Goal: Transaction & Acquisition: Obtain resource

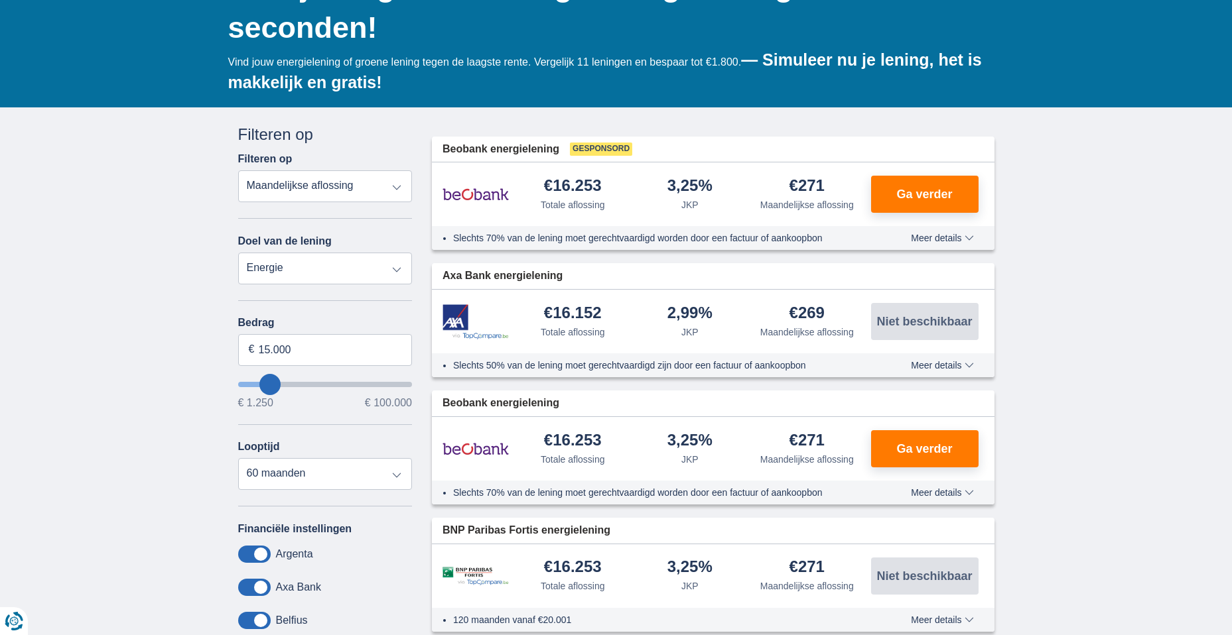
scroll to position [199, 0]
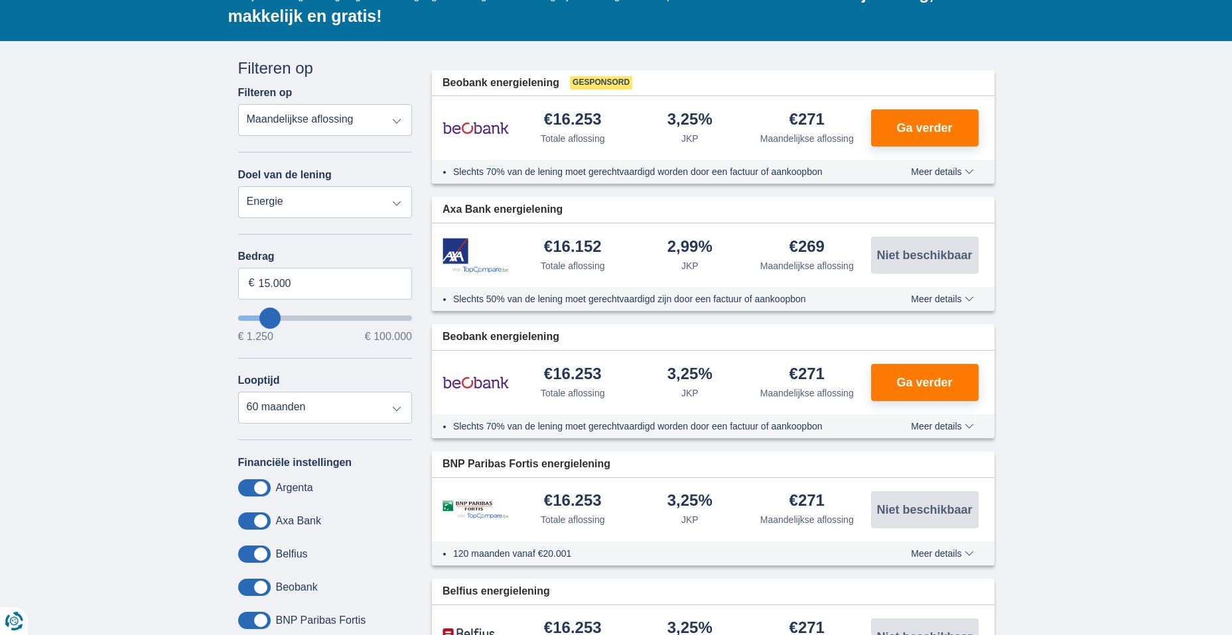
click at [393, 200] on select "Persoonlijke lening Auto Moto / fiets Mobilhome / caravan Renovatie Energie Sch…" at bounding box center [325, 202] width 174 height 32
select select "personalLoan"
click at [238, 186] on select "Persoonlijke lening Auto Moto / fiets Mobilhome / caravan Renovatie Energie Sch…" at bounding box center [325, 202] width 174 height 32
type input "7.500"
type input "7250"
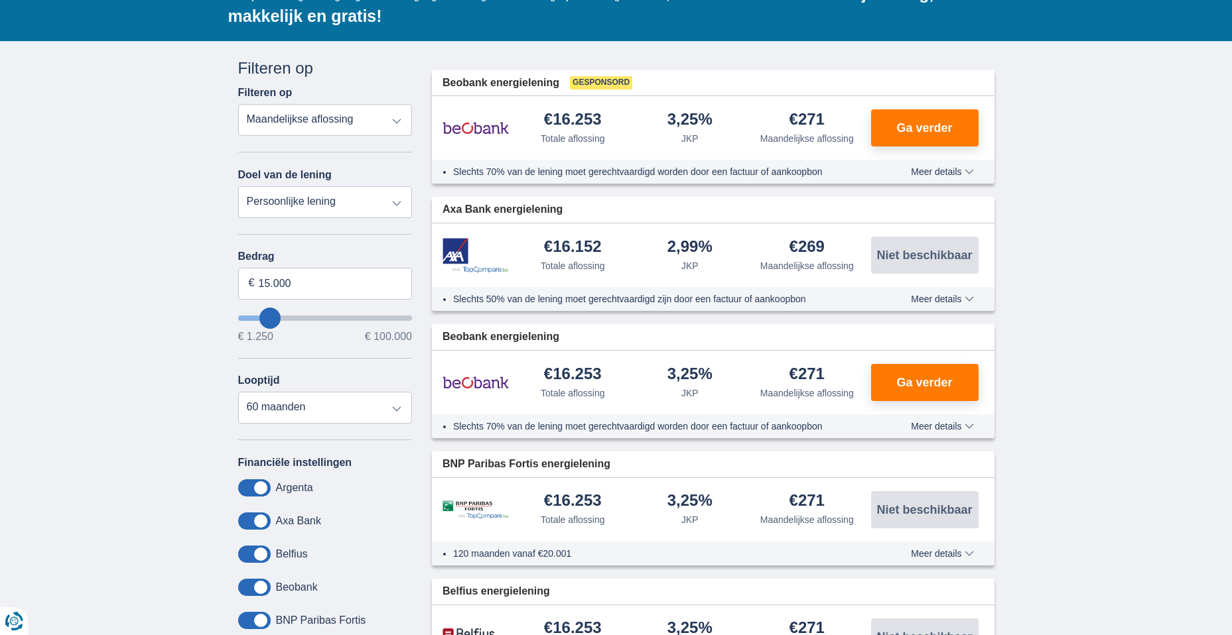
select select "42"
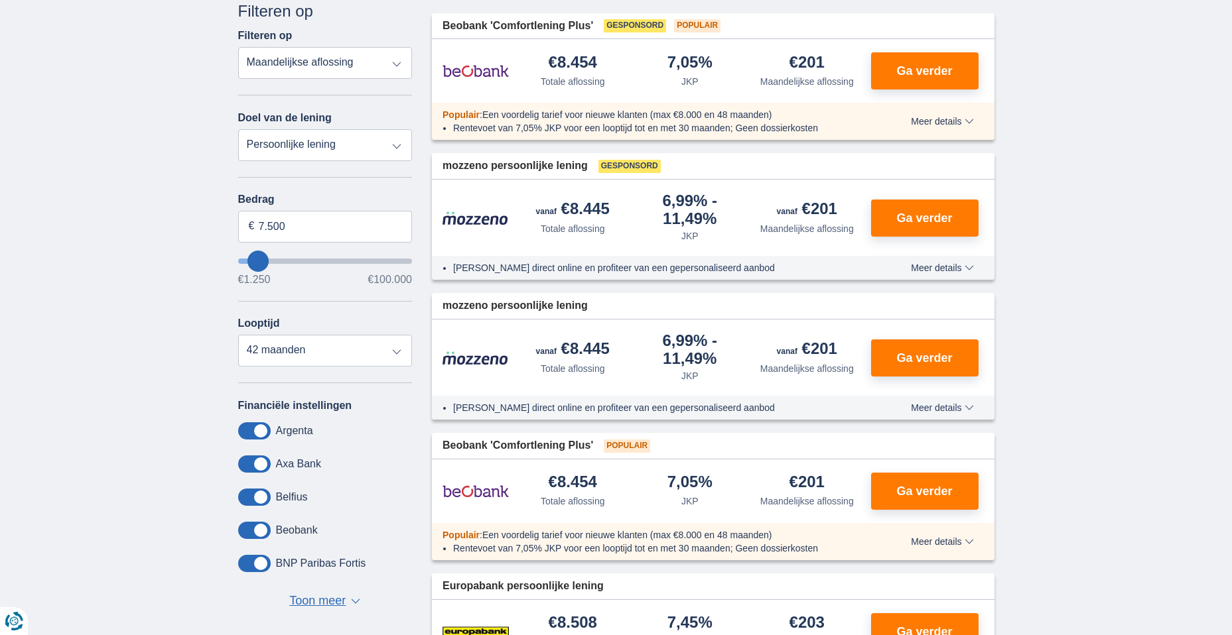
scroll to position [265, 0]
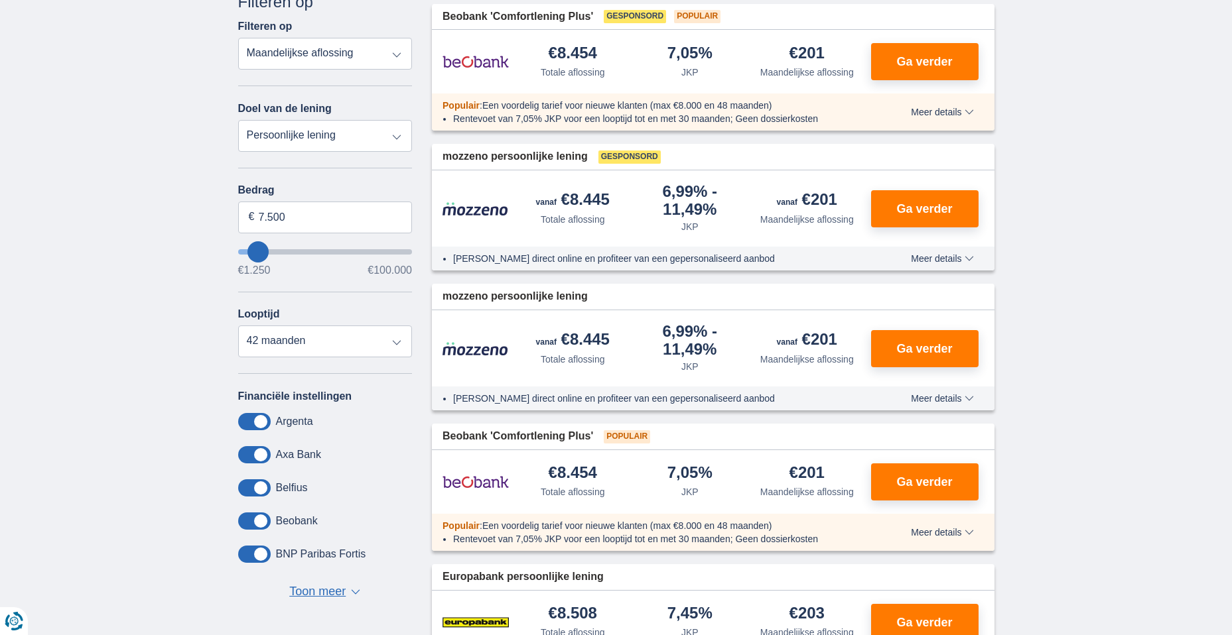
click at [396, 138] on select "Persoonlijke lening Auto Moto / fiets Mobilhome / caravan Renovatie Energie Sch…" at bounding box center [325, 136] width 174 height 32
select select "vehicleLoan"
click at [238, 120] on select "Persoonlijke lening Auto Moto / fiets Mobilhome / caravan Renovatie Energie Sch…" at bounding box center [325, 136] width 174 height 32
select select "3-4"
type input "15.000"
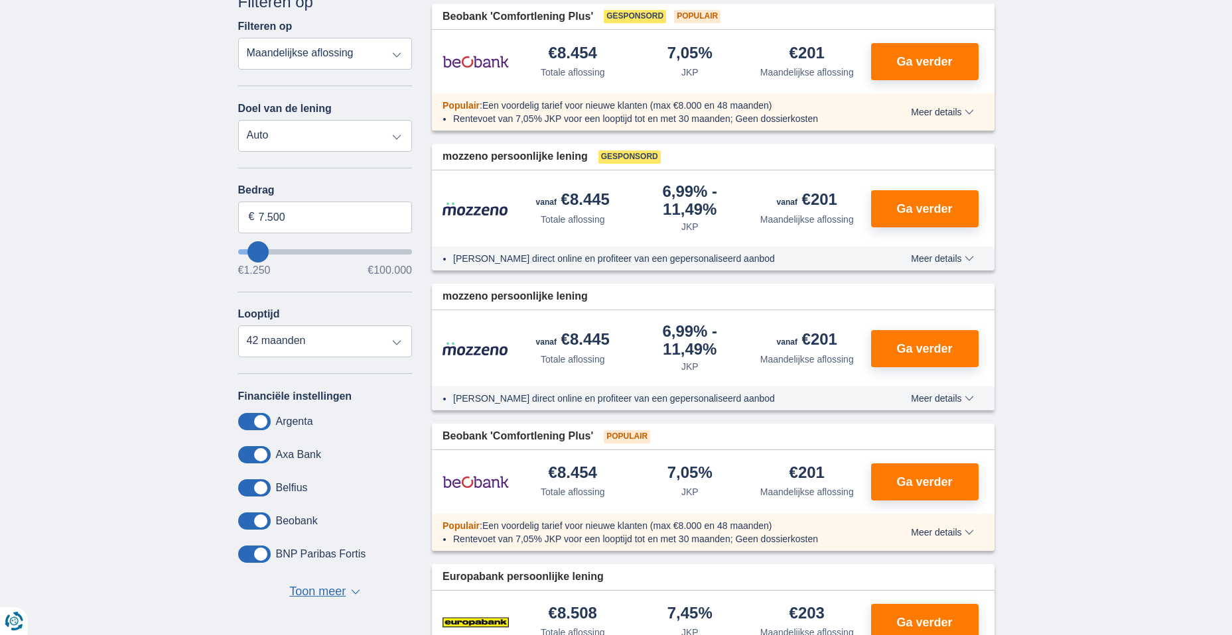
type input "15250"
select select "60"
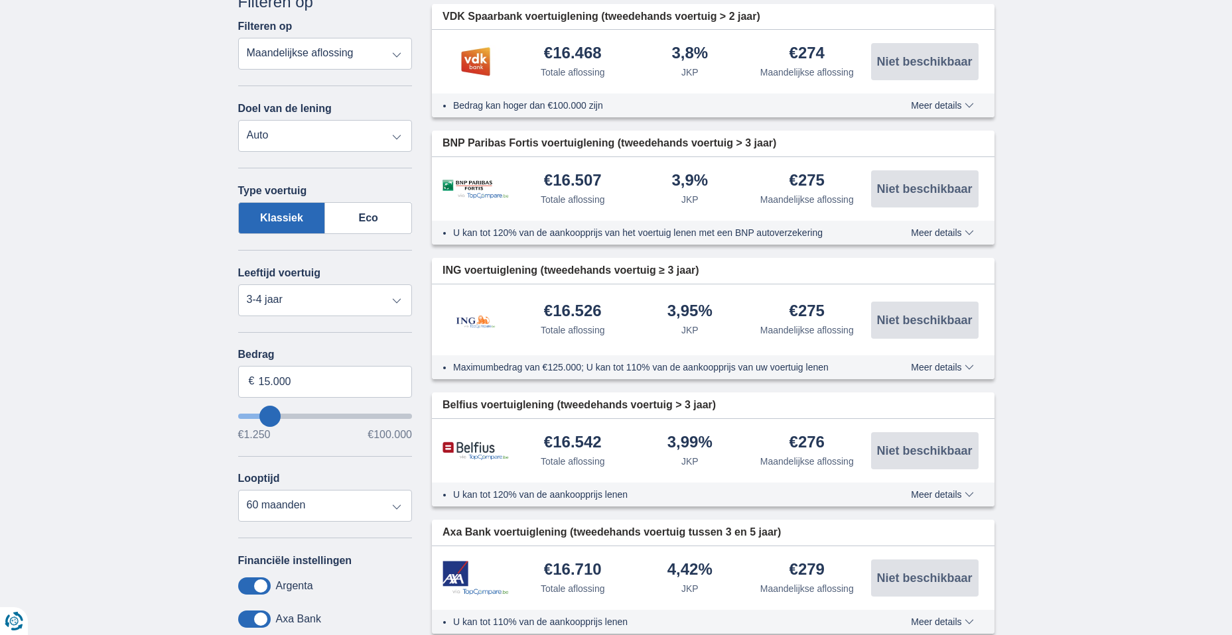
click at [393, 139] on select "Persoonlijke lening Auto Moto / fiets Mobilhome / caravan Renovatie Energie Sch…" at bounding box center [325, 136] width 174 height 32
select select "caravan"
click at [238, 120] on select "Persoonlijke lening Auto Moto / fiets Mobilhome / caravan Renovatie Energie Sch…" at bounding box center [325, 136] width 174 height 32
select select "new"
type input "15.000"
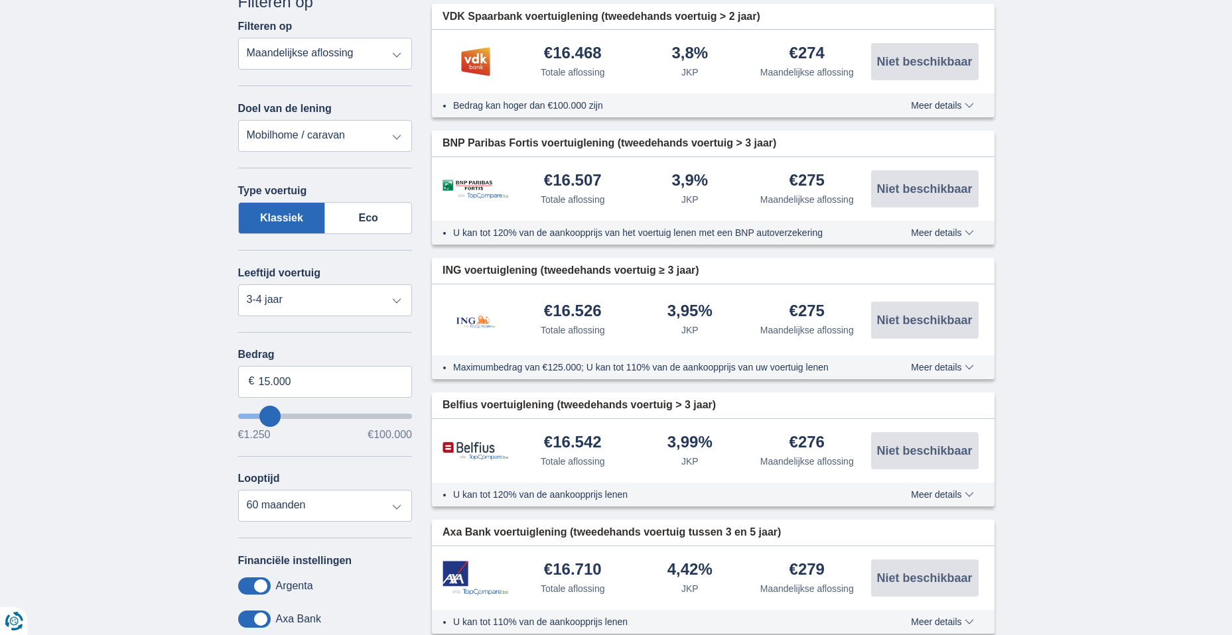
type input "15250"
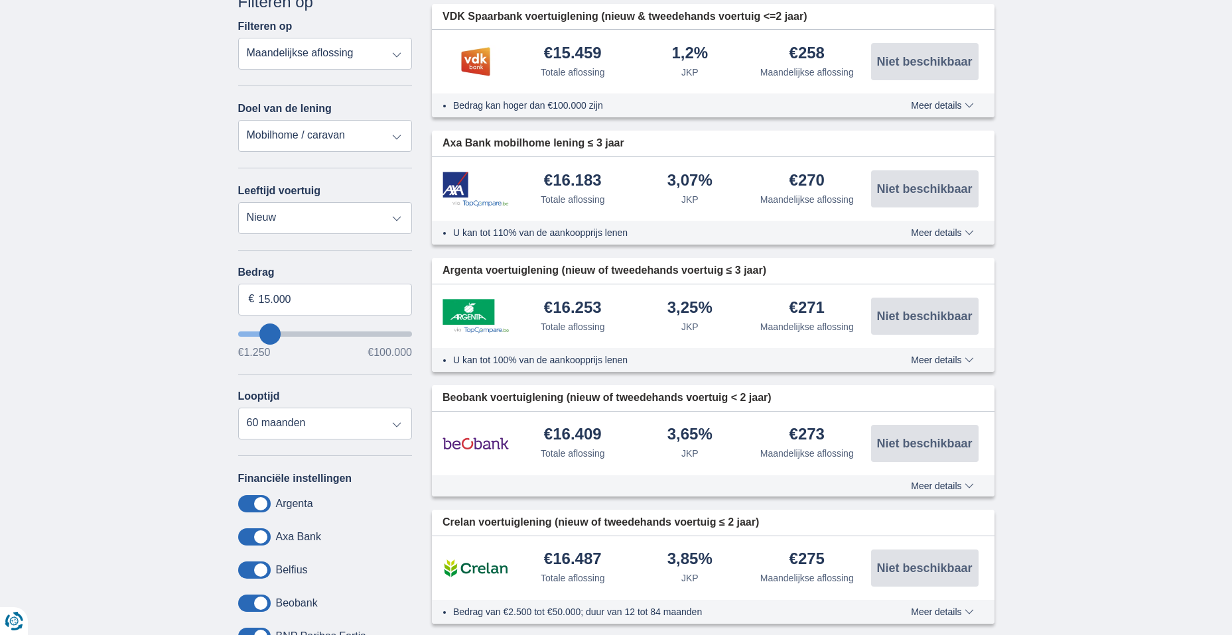
click at [395, 139] on select "Persoonlijke lening Auto Moto / fiets Mobilhome / caravan Renovatie Energie Sch…" at bounding box center [325, 136] width 174 height 32
select select "debtConsolidation"
click at [238, 120] on select "Persoonlijke lening Auto Moto / fiets Mobilhome / caravan Renovatie Energie Sch…" at bounding box center [325, 136] width 174 height 32
type input "10.000"
type input "10250"
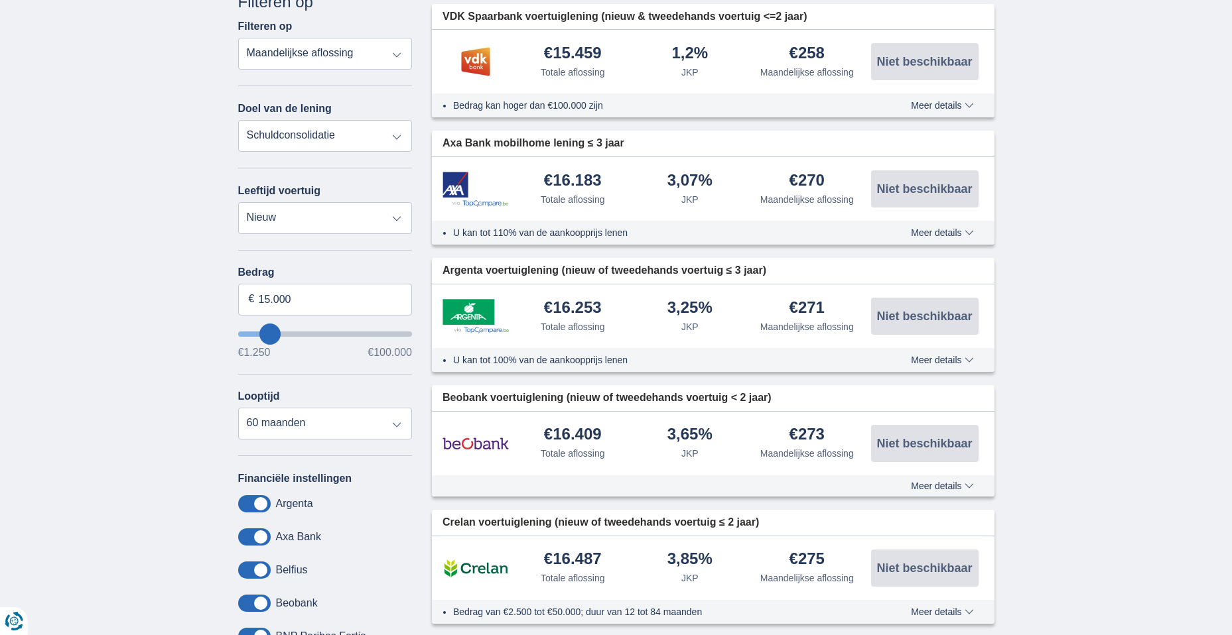
select select "48"
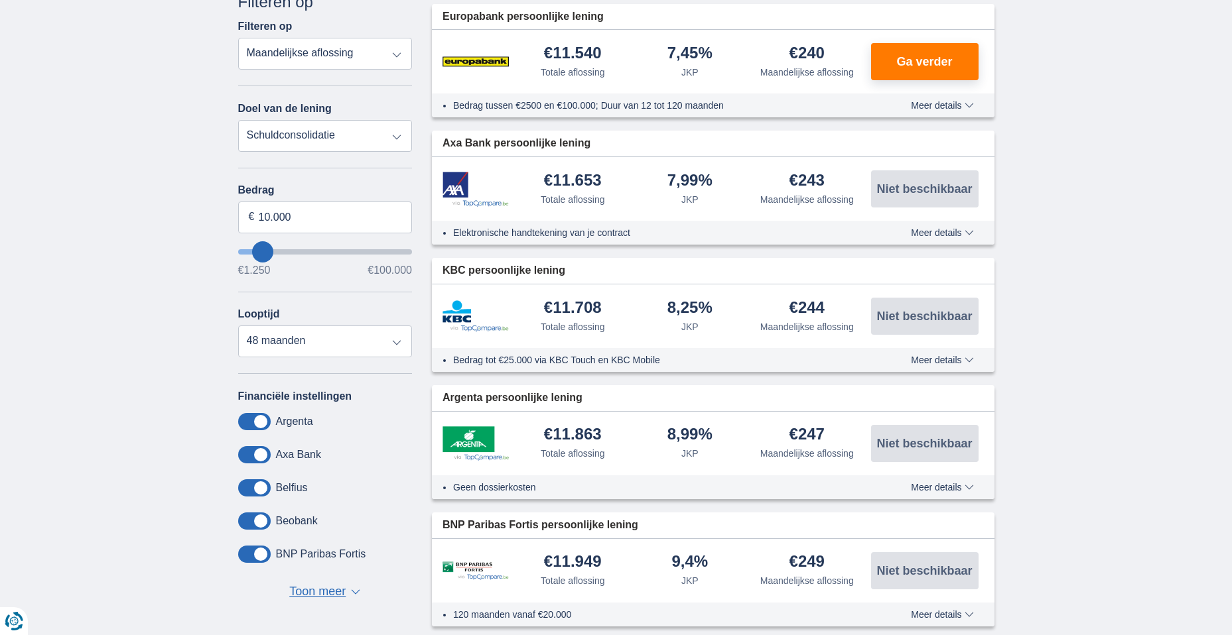
click at [394, 138] on select "Persoonlijke lening Auto Moto / fiets Mobilhome / caravan Renovatie Energie Sch…" at bounding box center [325, 136] width 174 height 32
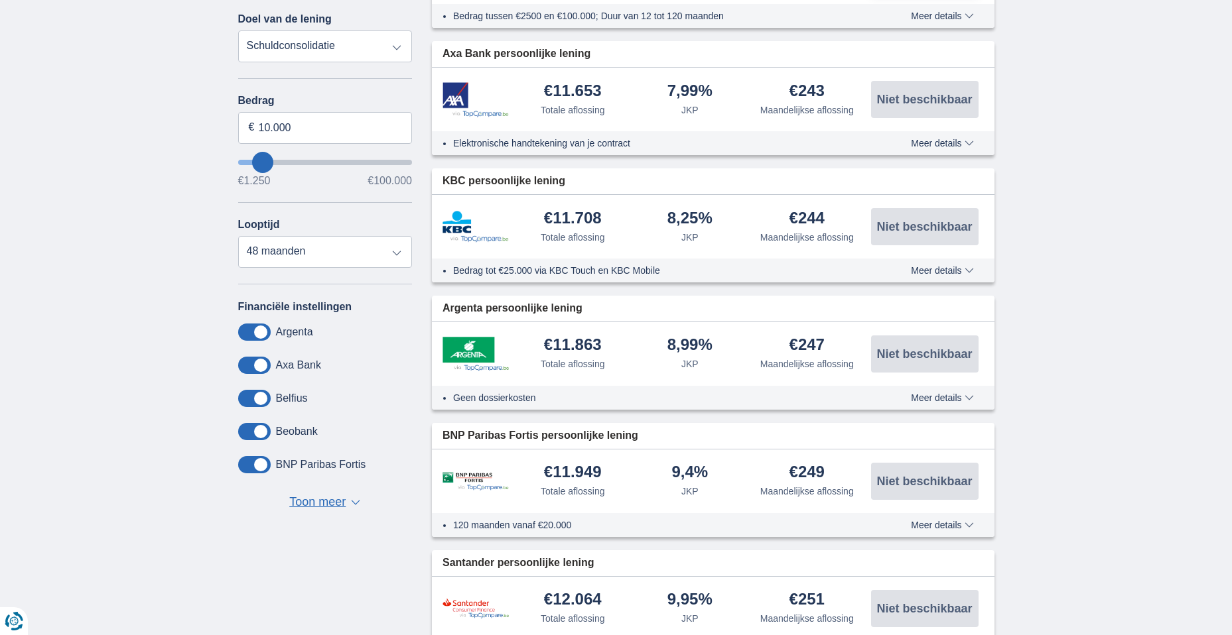
scroll to position [332, 0]
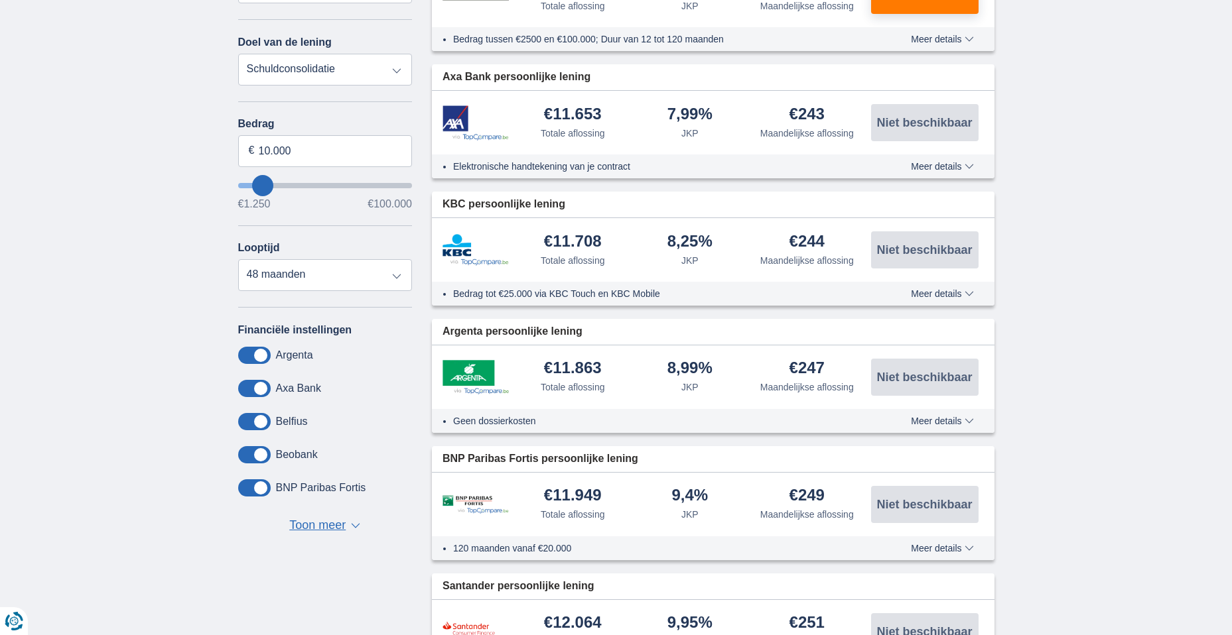
click at [398, 70] on select "Persoonlijke lening Auto Moto / fiets Mobilhome / caravan Renovatie Energie Sch…" at bounding box center [325, 70] width 174 height 32
select select "holiday"
click at [238, 54] on select "Persoonlijke lening Auto Moto / fiets Mobilhome / caravan Renovatie Energie Sch…" at bounding box center [325, 70] width 174 height 32
type input "7.500"
type input "7250"
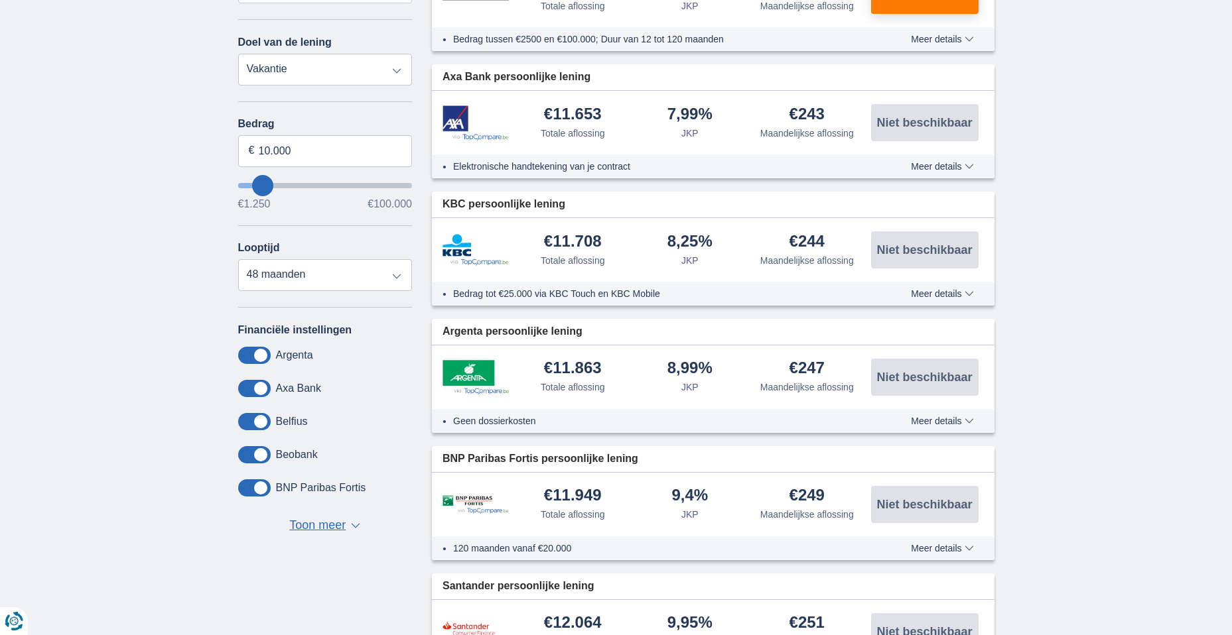
select select "42"
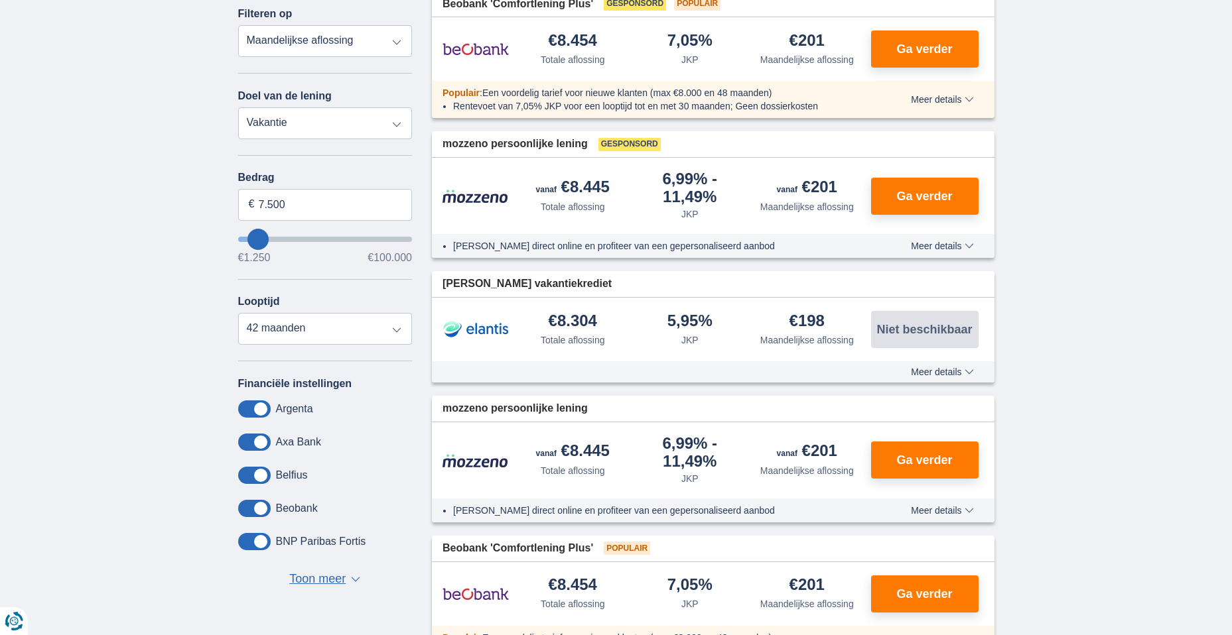
scroll to position [265, 0]
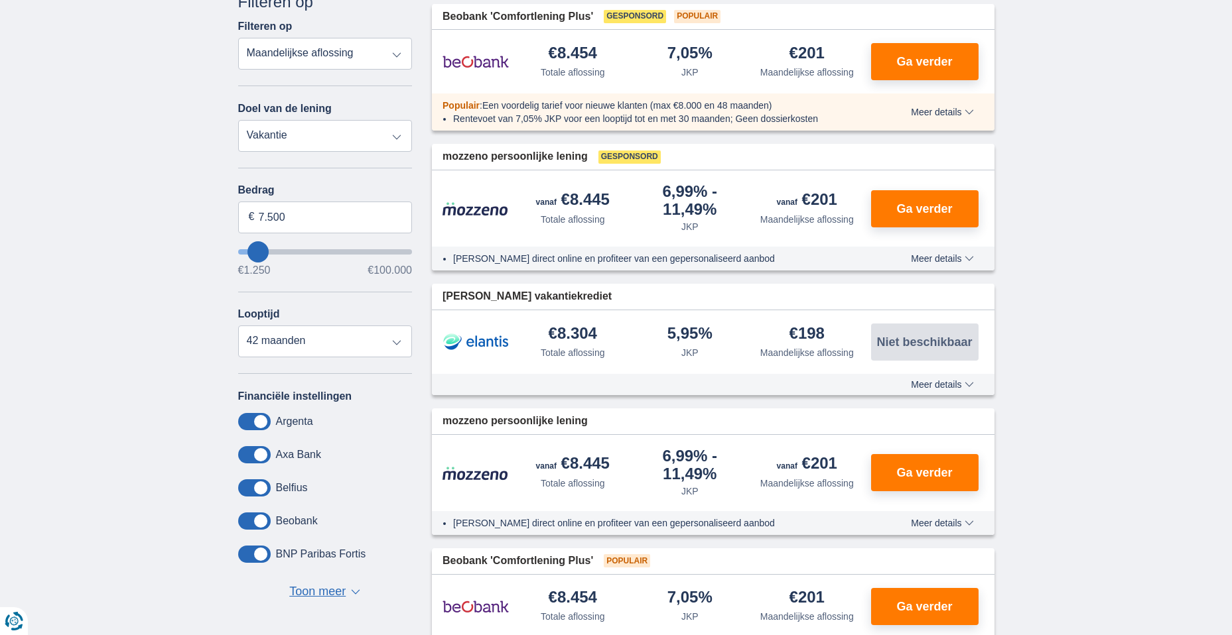
click at [395, 138] on select "Persoonlijke lening Auto Moto / fiets Mobilhome / caravan Renovatie Energie Sch…" at bounding box center [325, 136] width 174 height 32
select select "overdrafts"
click at [238, 120] on select "Persoonlijke lening Auto Moto / fiets Mobilhome / caravan Renovatie Energie Sch…" at bounding box center [325, 136] width 174 height 32
type input "2.000"
type input "2500"
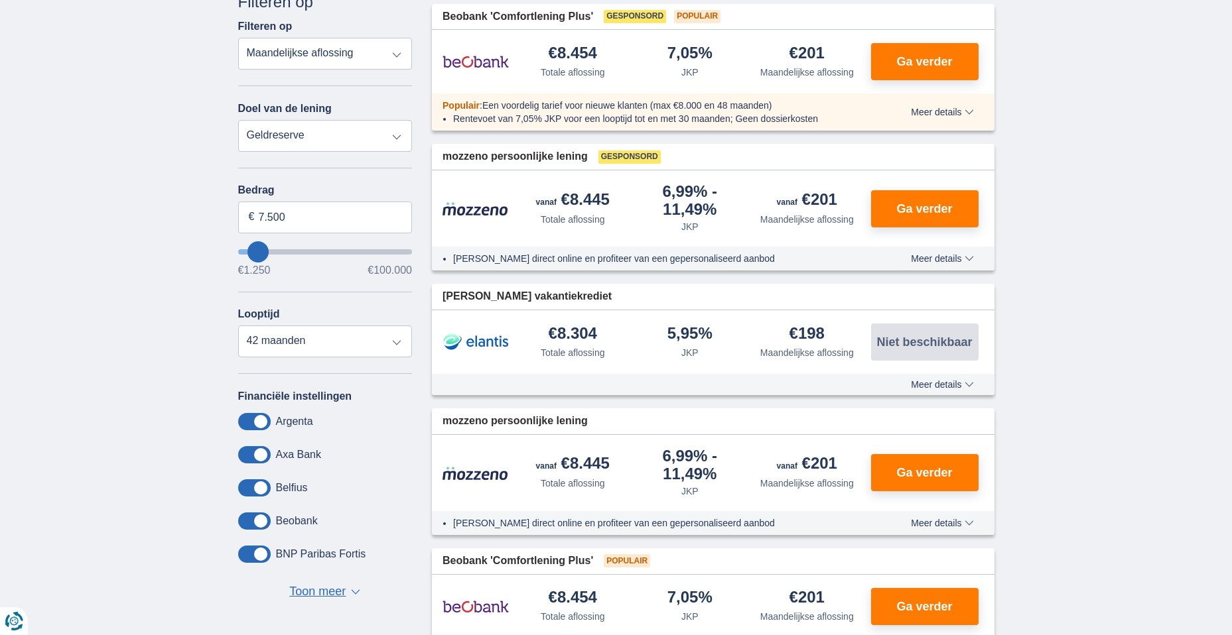
select select "24"
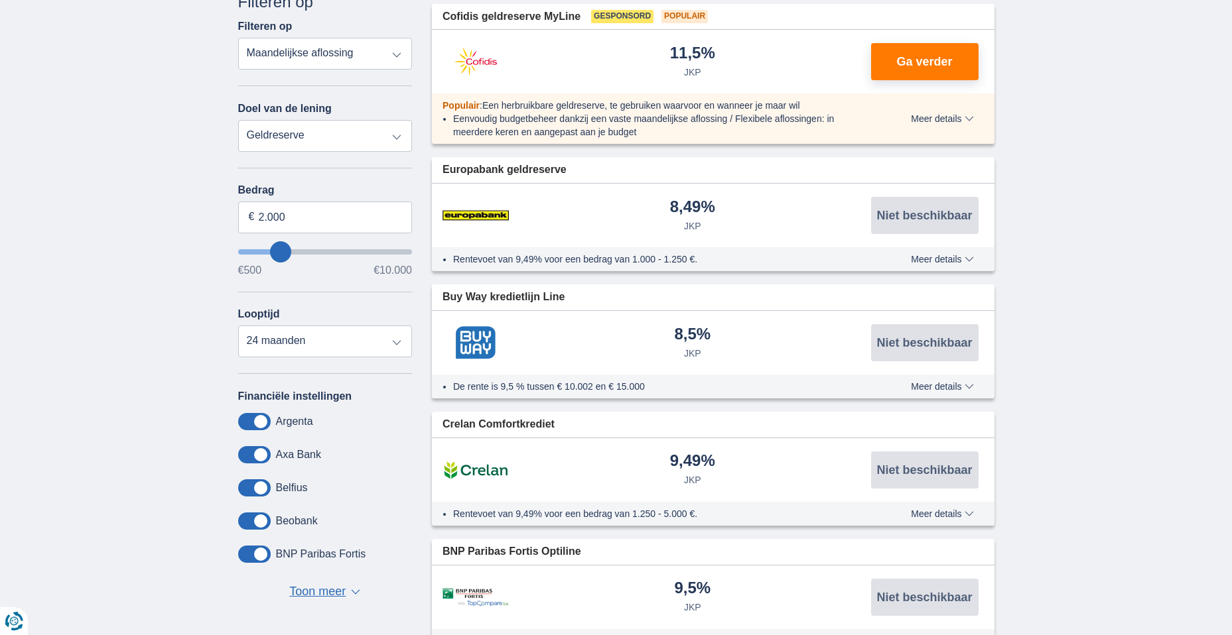
click at [394, 138] on select "Persoonlijke lening Auto Moto / fiets Mobilhome / caravan Renovatie Energie Sch…" at bounding box center [325, 136] width 174 height 32
select select "other"
click at [238, 120] on select "Persoonlijke lening Auto Moto / fiets Mobilhome / caravan Renovatie Energie Sch…" at bounding box center [325, 136] width 174 height 32
type input "7.500"
type input "7250"
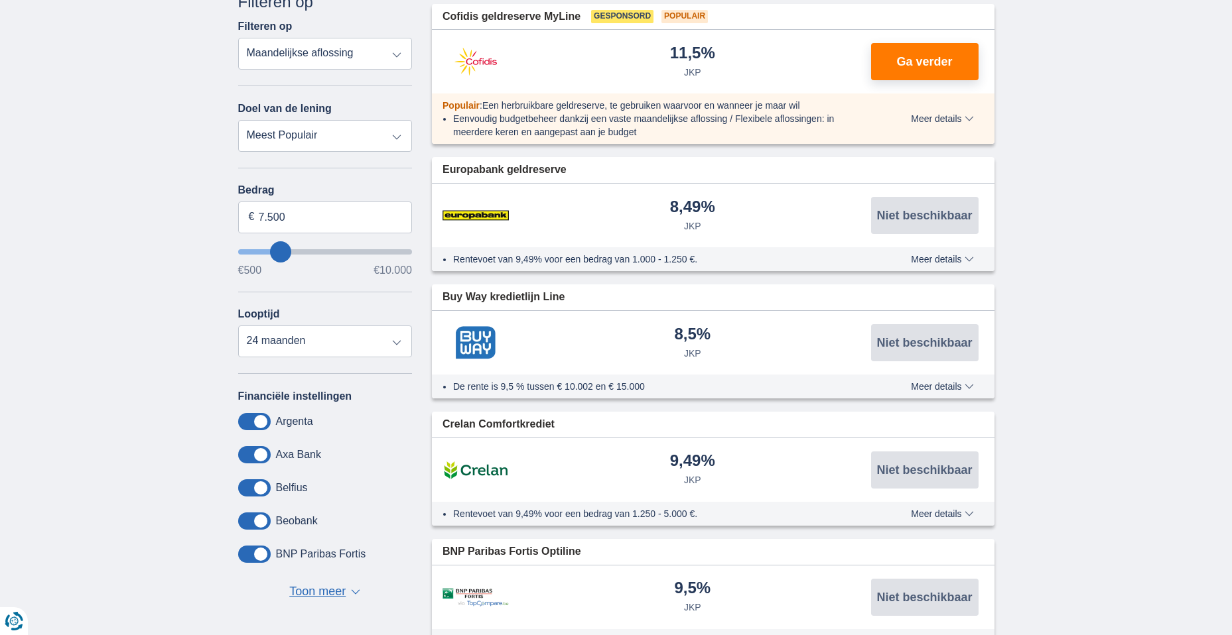
select select "42"
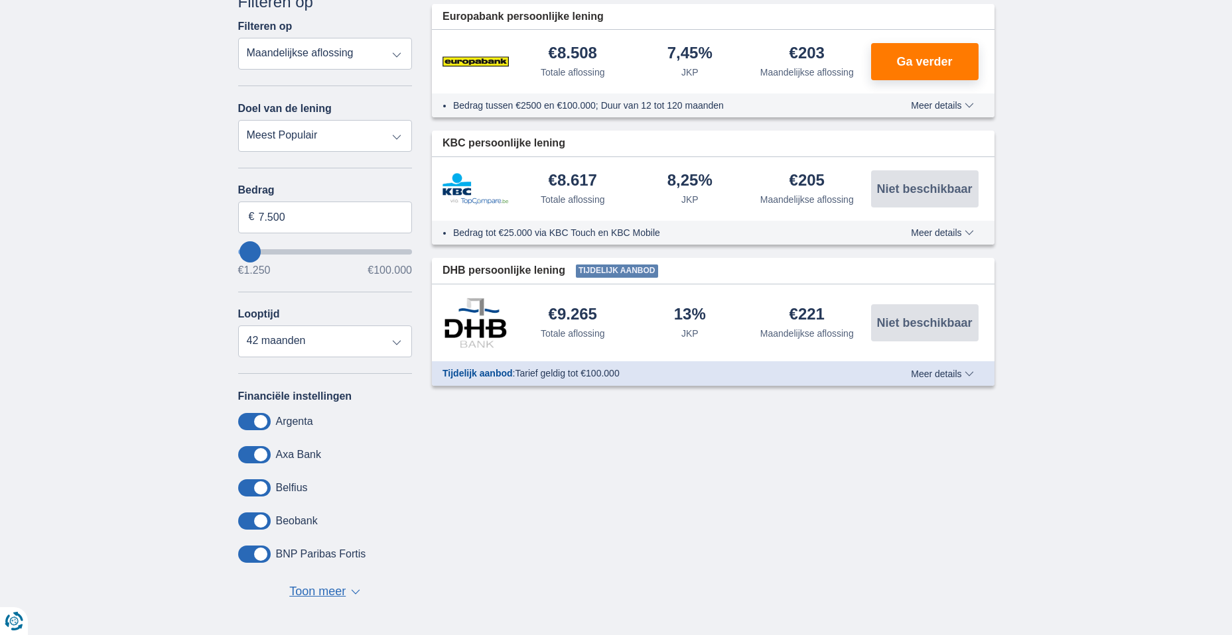
click at [399, 133] on select "Persoonlijke lening Auto Moto / fiets Mobilhome / caravan Renovatie Energie Sch…" at bounding box center [325, 136] width 174 height 32
select select "electronics"
click at [238, 120] on select "Persoonlijke lening Auto Moto / fiets Mobilhome / caravan Renovatie Energie Sch…" at bounding box center [325, 136] width 174 height 32
type input "7.500"
type input "7250"
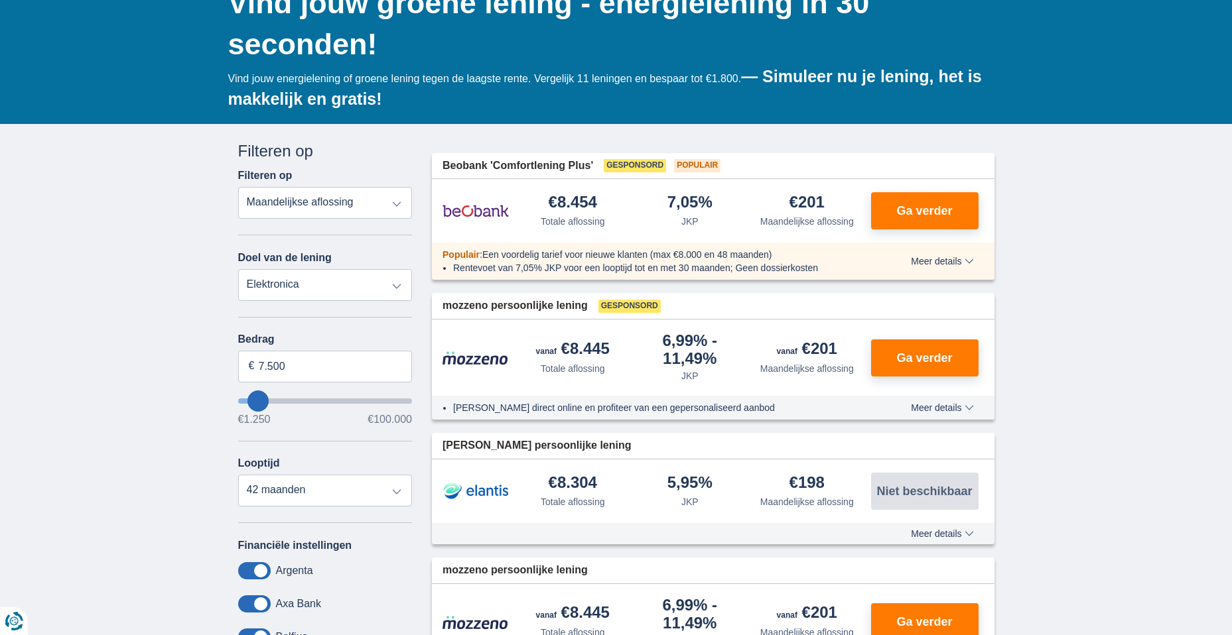
scroll to position [199, 0]
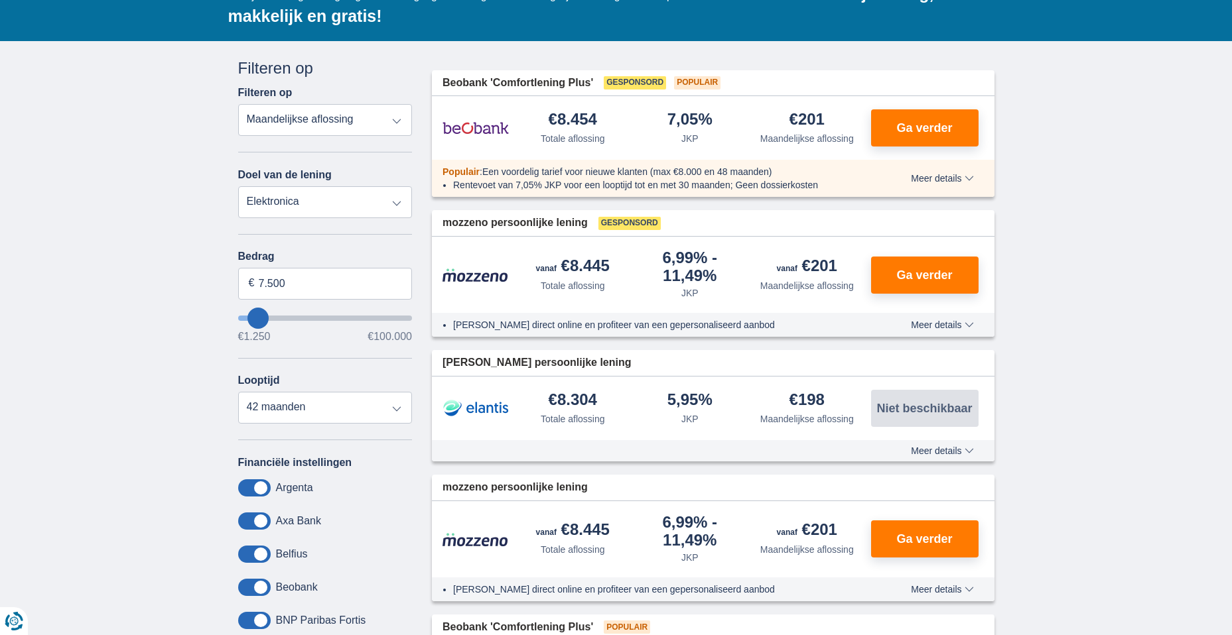
click at [395, 200] on select "Persoonlijke lening Auto Moto / fiets Mobilhome / caravan Renovatie Energie Sch…" at bounding box center [325, 202] width 174 height 32
select select "energySavings"
click at [238, 186] on select "Persoonlijke lening Auto Moto / fiets Mobilhome / caravan Renovatie Energie Sch…" at bounding box center [325, 202] width 174 height 32
type input "15.000"
type input "15250"
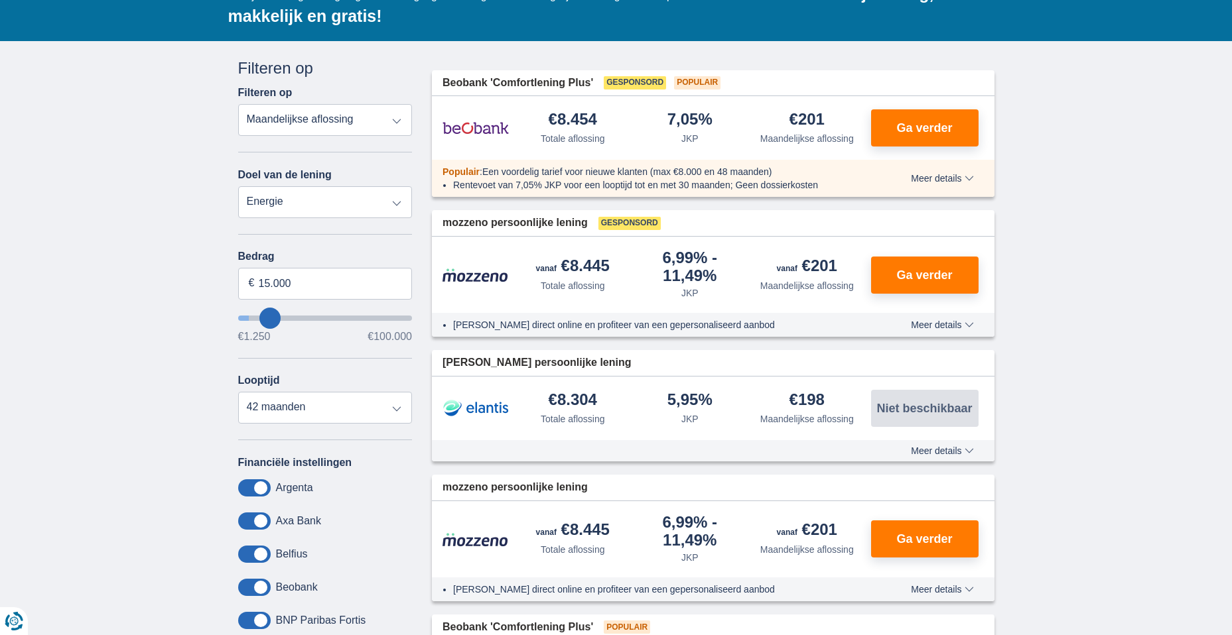
select select "60"
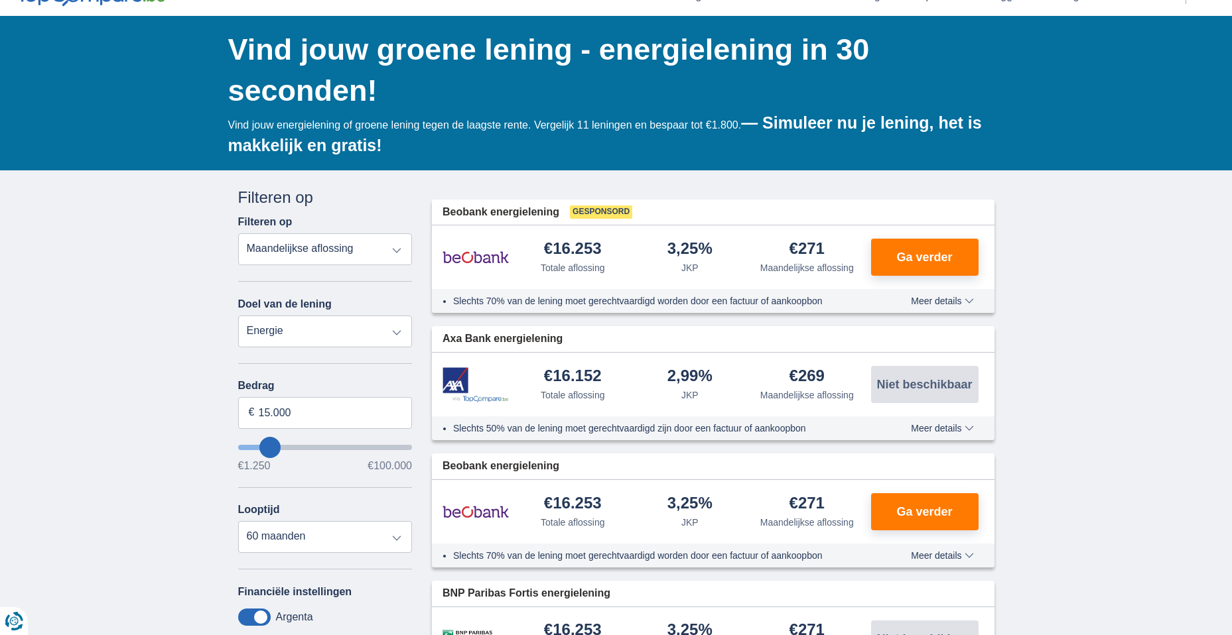
scroll to position [66, 0]
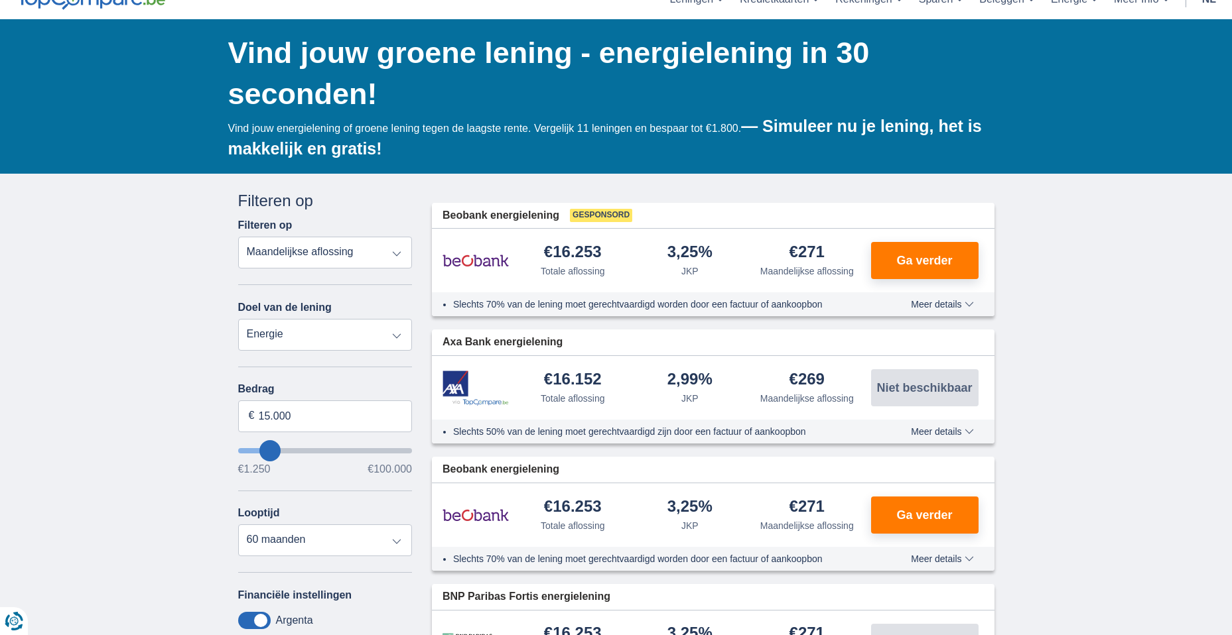
click at [397, 337] on select "Persoonlijke lening Auto Moto / fiets Mobilhome / caravan Renovatie Energie Sch…" at bounding box center [325, 335] width 174 height 32
select select "renovationLoan"
click at [238, 319] on select "Persoonlijke lening Auto Moto / fiets Mobilhome / caravan Renovatie Energie Sch…" at bounding box center [325, 335] width 174 height 32
type input "15.000"
type input "15250"
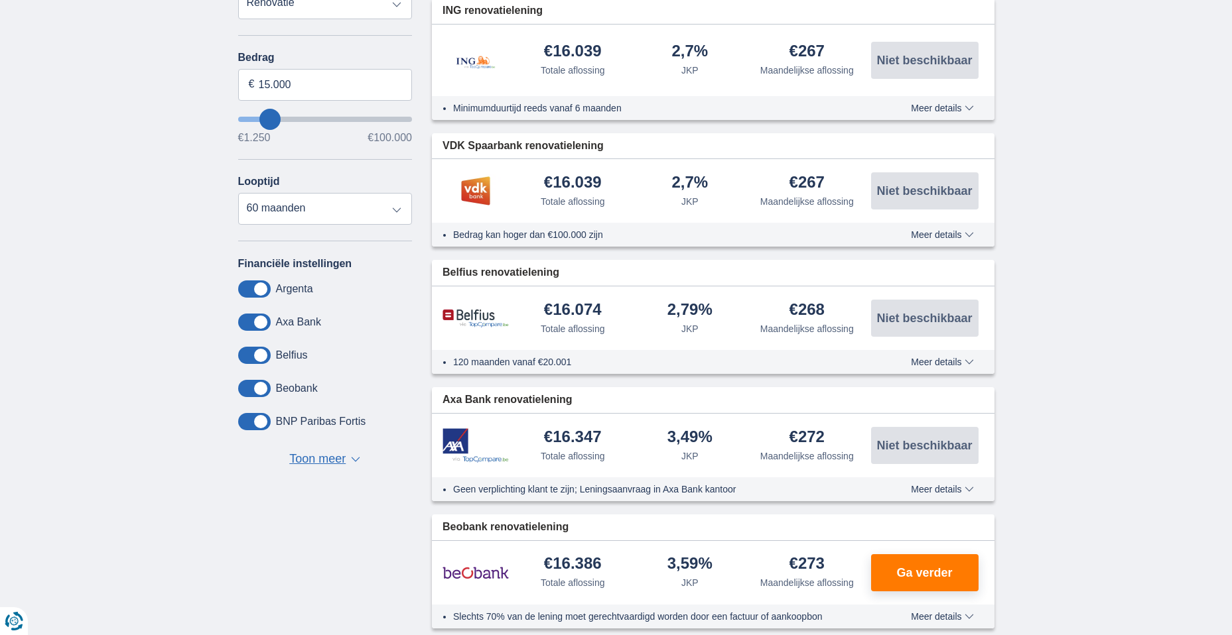
scroll to position [332, 0]
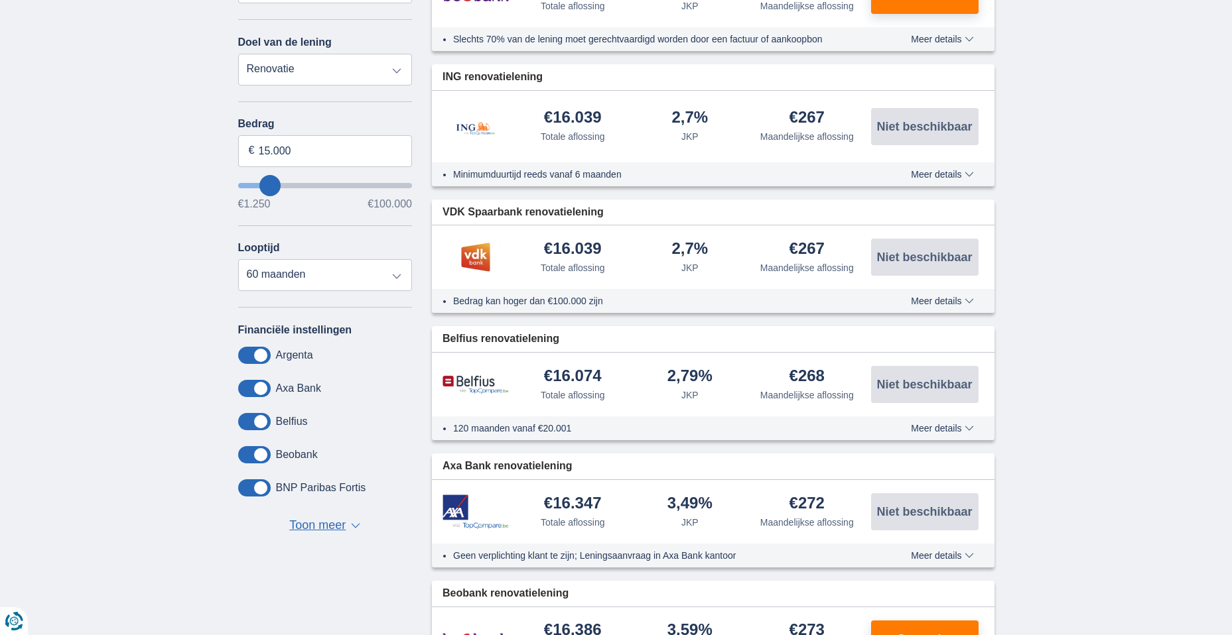
type input "16.250"
type input "16250"
select select "84"
type input "17.250"
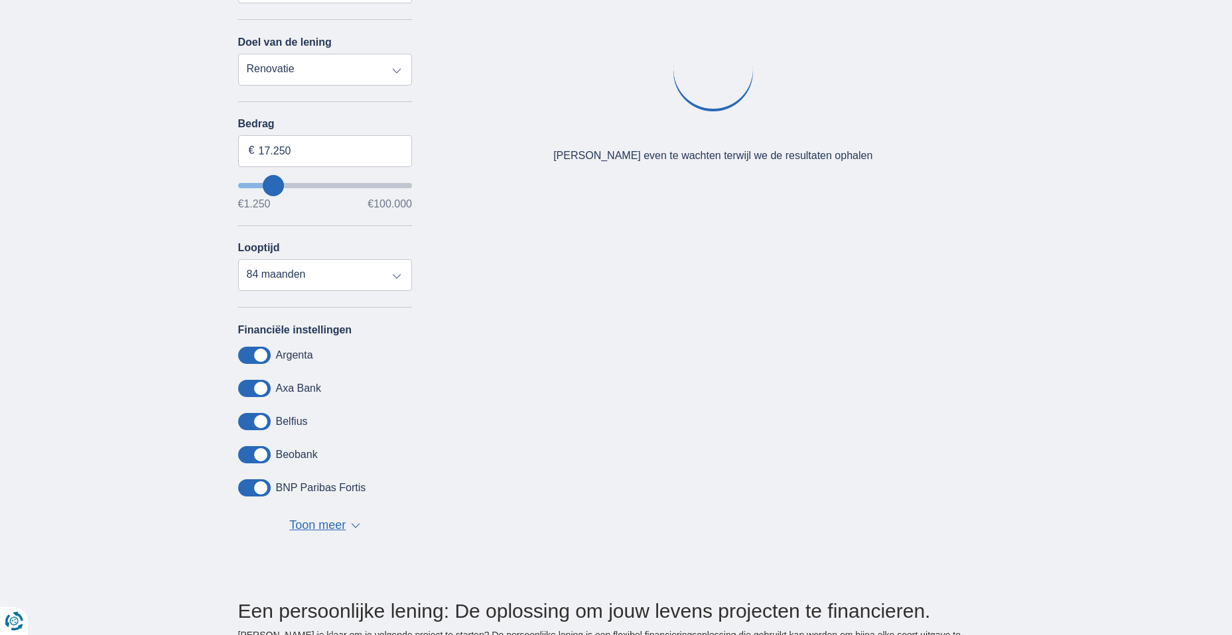
type input "18250"
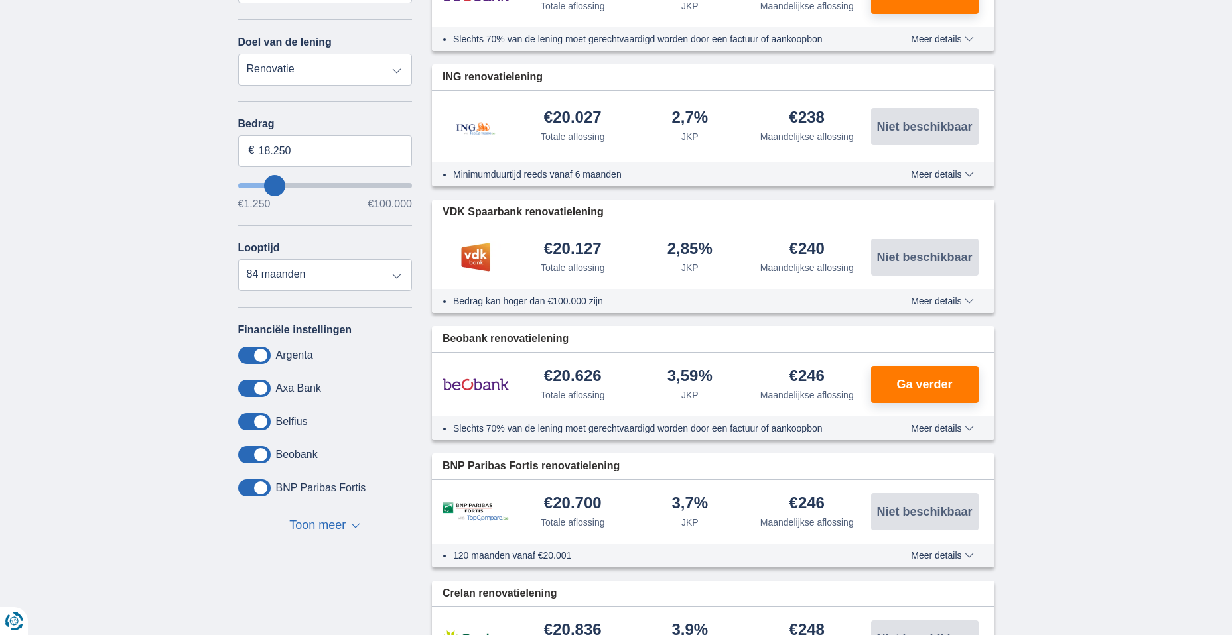
type input "19.250"
type input "19250"
type input "20.250"
type input "20250"
select select "120"
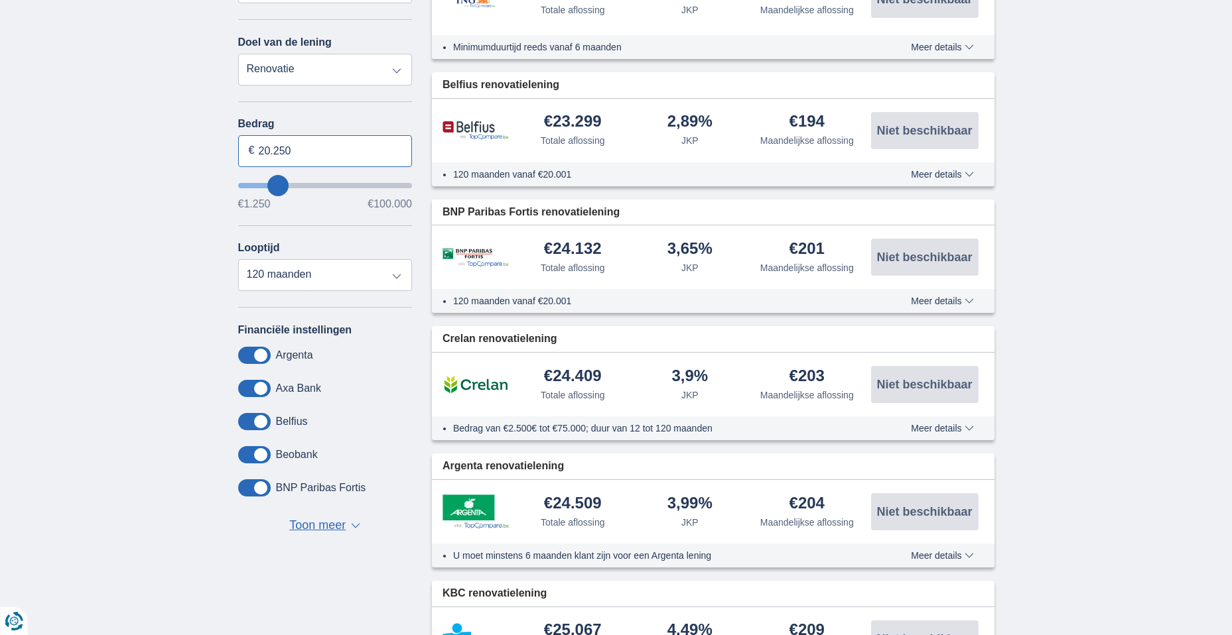
drag, startPoint x: 298, startPoint y: 151, endPoint x: 274, endPoint y: 151, distance: 24.5
click at [274, 151] on input "20.250" at bounding box center [325, 151] width 174 height 32
type input "100.000"
type input "99250"
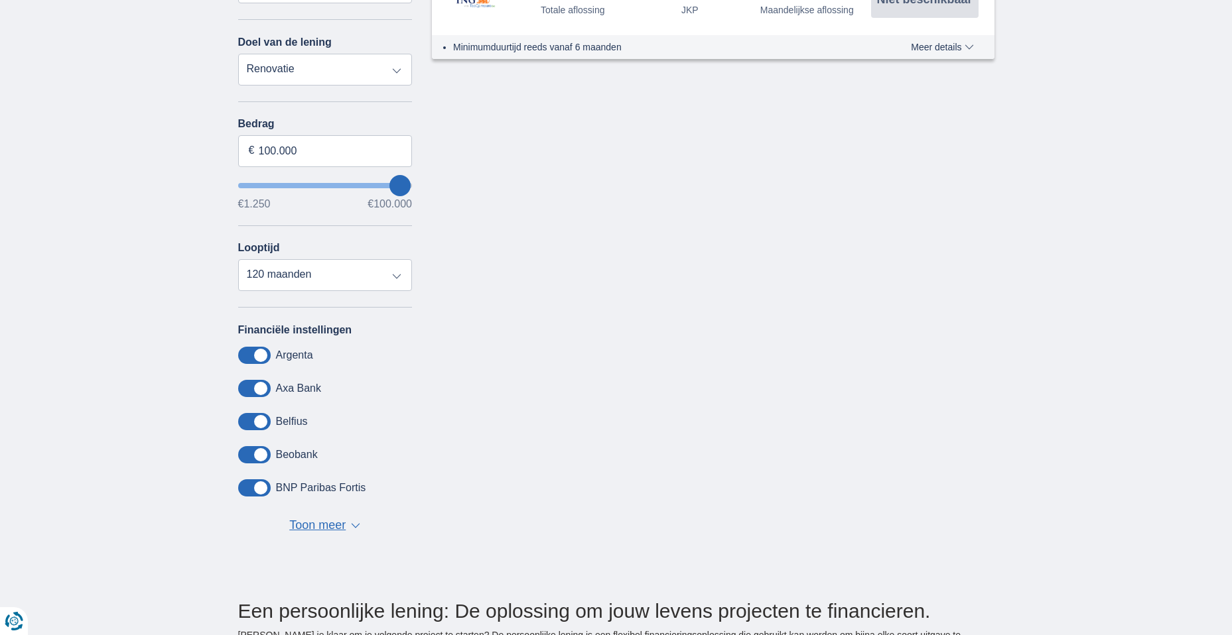
drag, startPoint x: 392, startPoint y: 168, endPoint x: 404, endPoint y: 168, distance: 12.0
click at [404, 168] on div "Bedrag 100.000 € €1.250 €100.000" at bounding box center [325, 164] width 174 height 92
type input "96.250"
type input "96250"
type input "95.250"
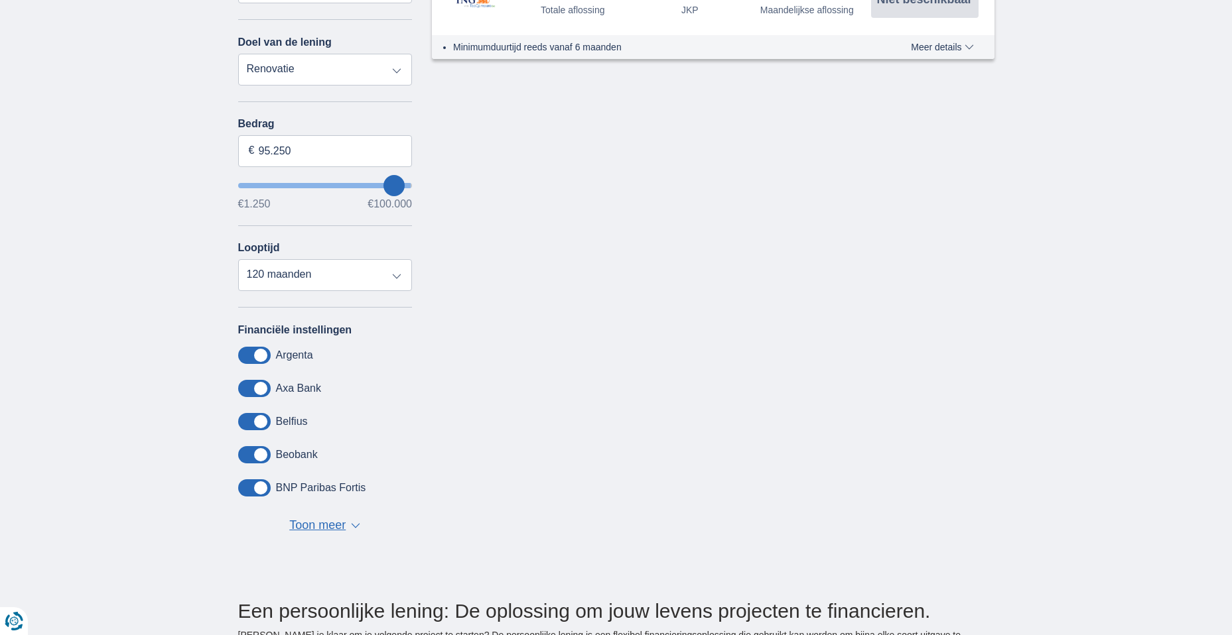
type input "92250"
type input "88.250"
type input "85250"
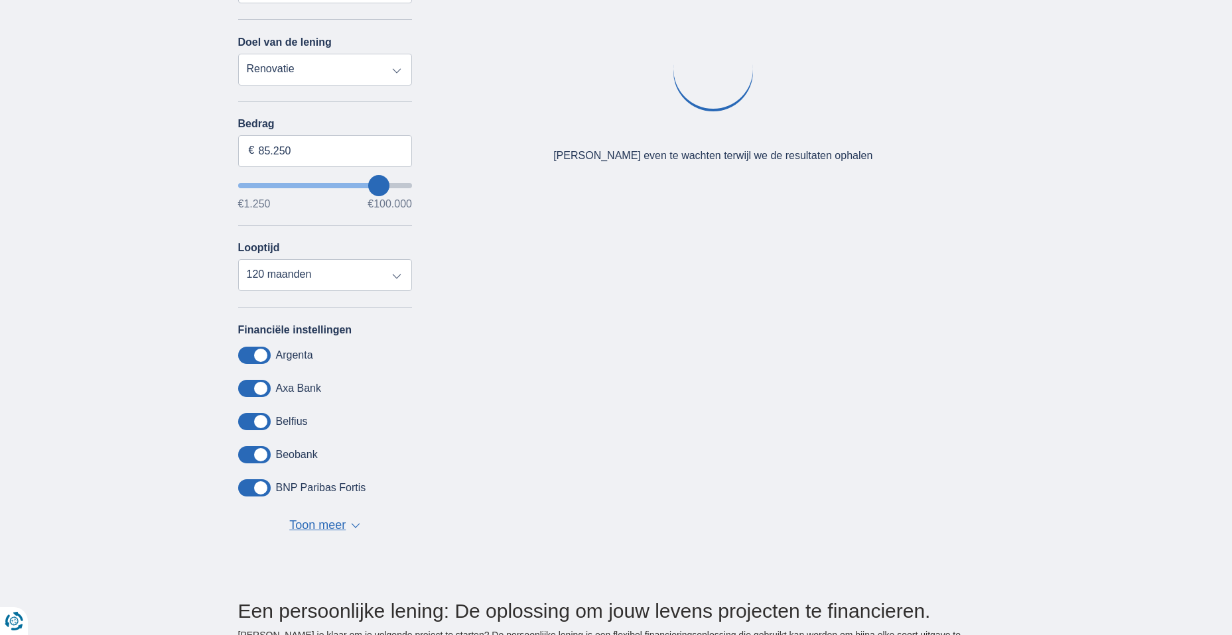
type input "14.250"
type input "14250"
select select "60"
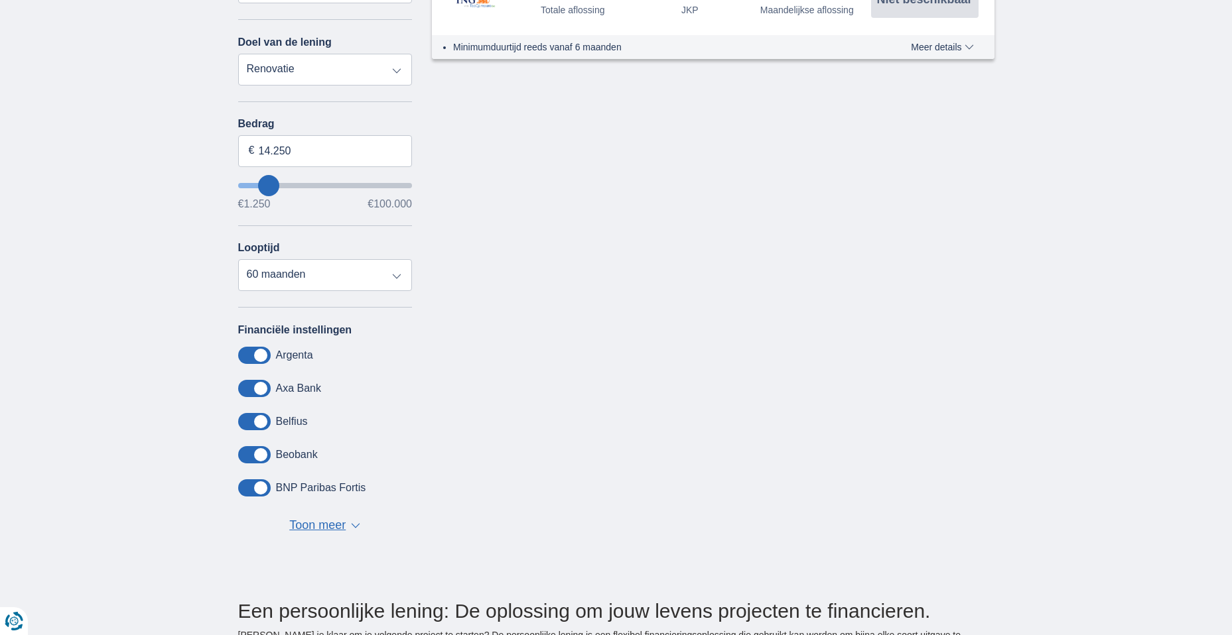
click at [269, 186] on input "wantToBorrow" at bounding box center [325, 185] width 174 height 5
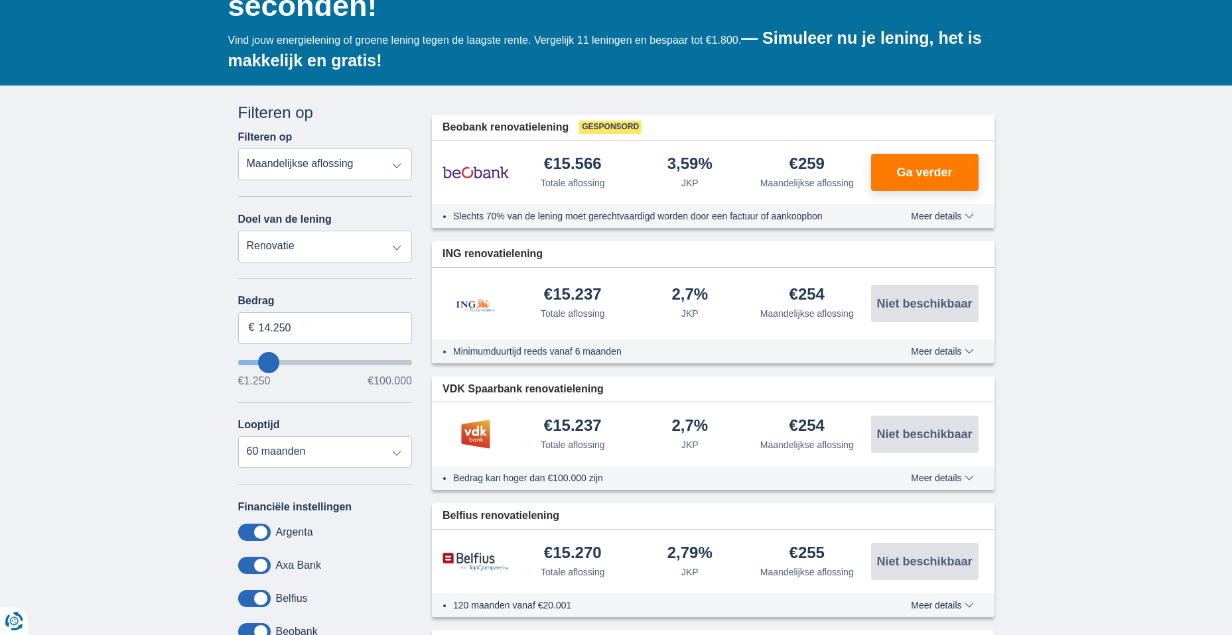
scroll to position [199, 0]
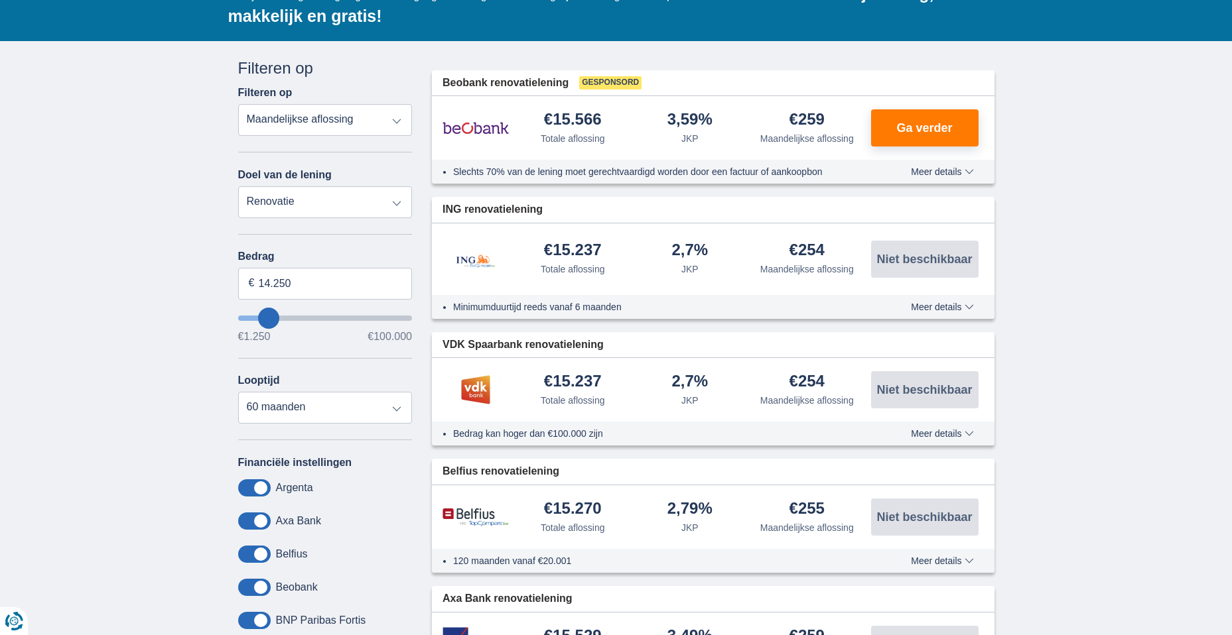
type input "18250"
click at [275, 320] on input "wantToBorrow" at bounding box center [325, 318] width 174 height 5
type input "18.250"
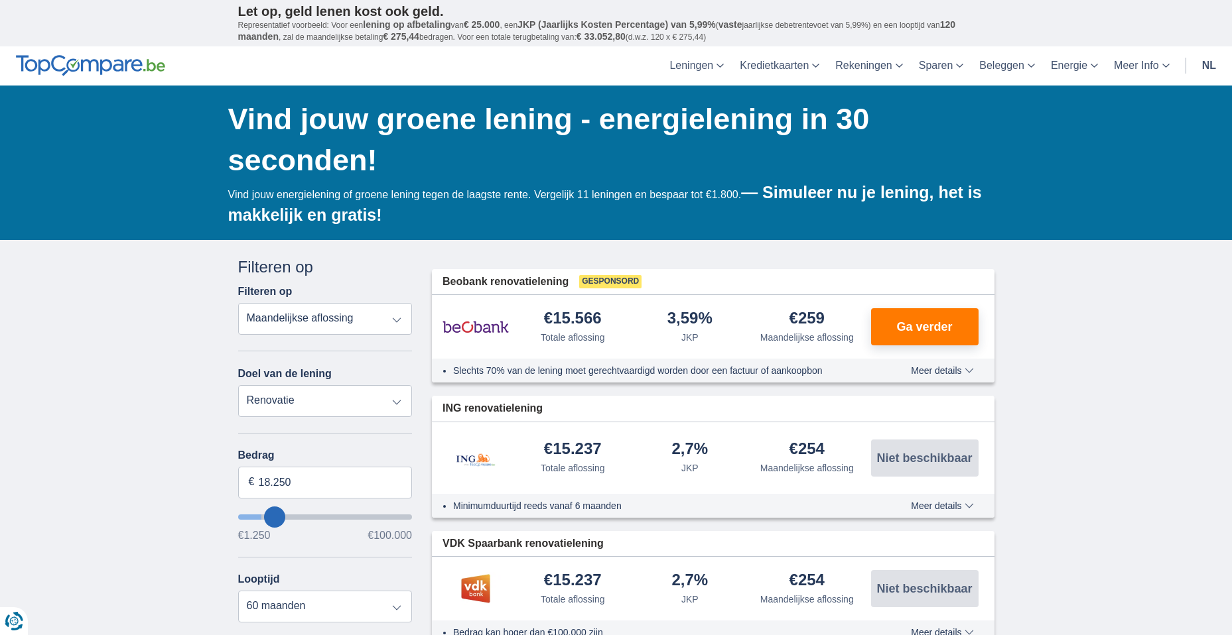
select select "84"
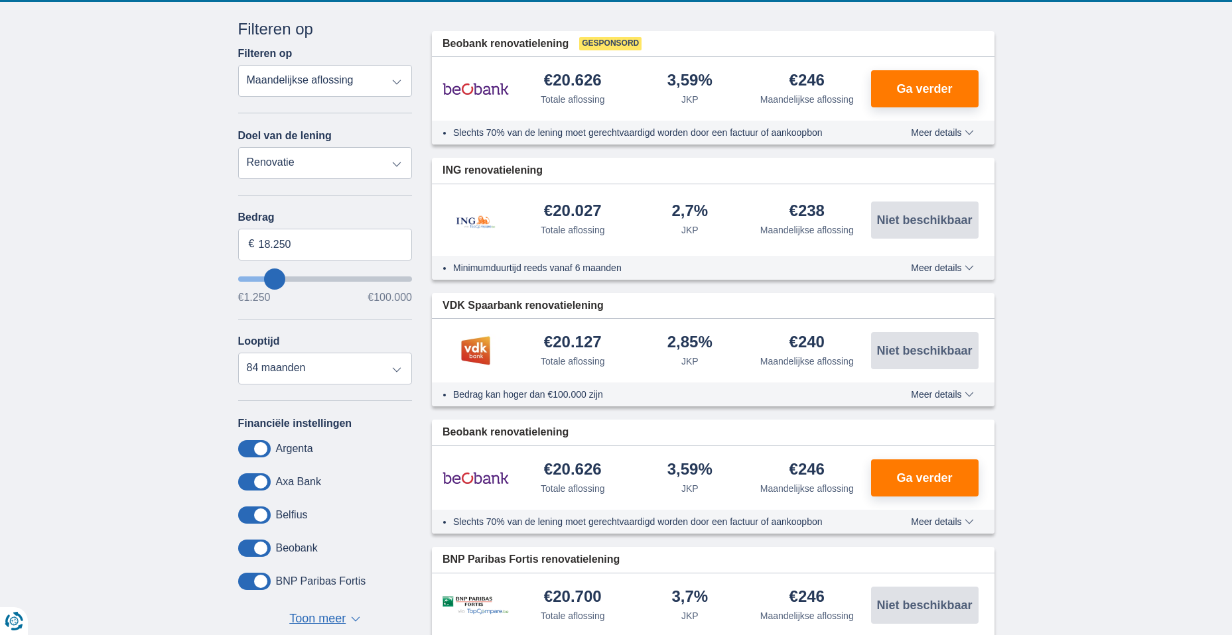
scroll to position [265, 0]
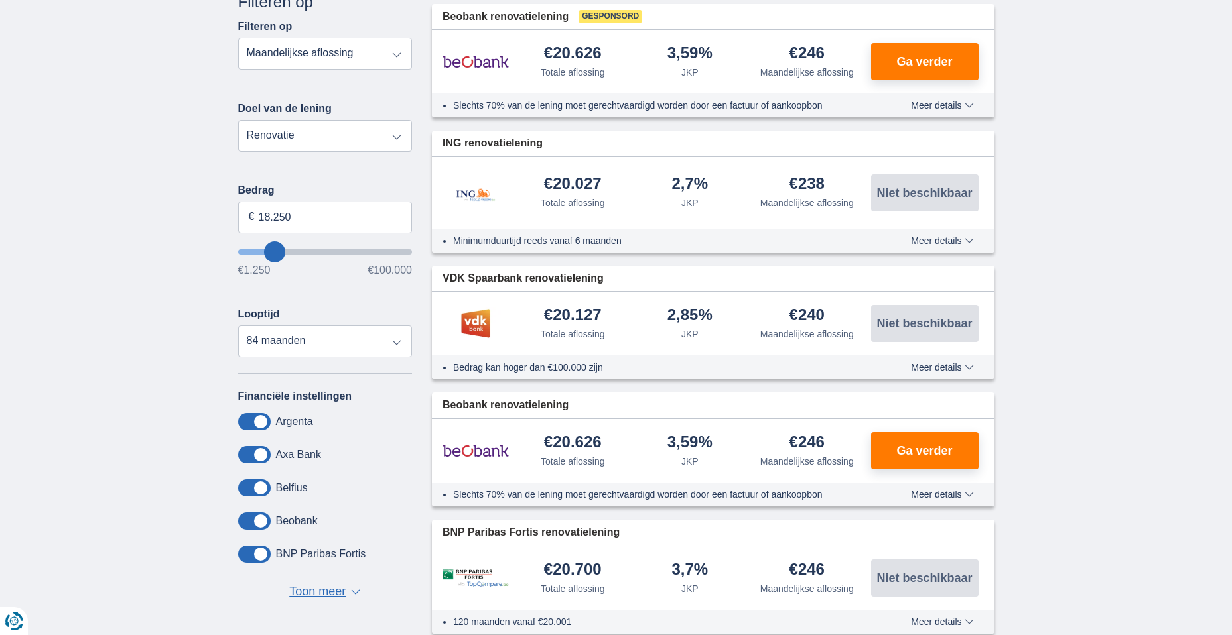
click at [283, 252] on input "wantToBorrow" at bounding box center [325, 251] width 174 height 5
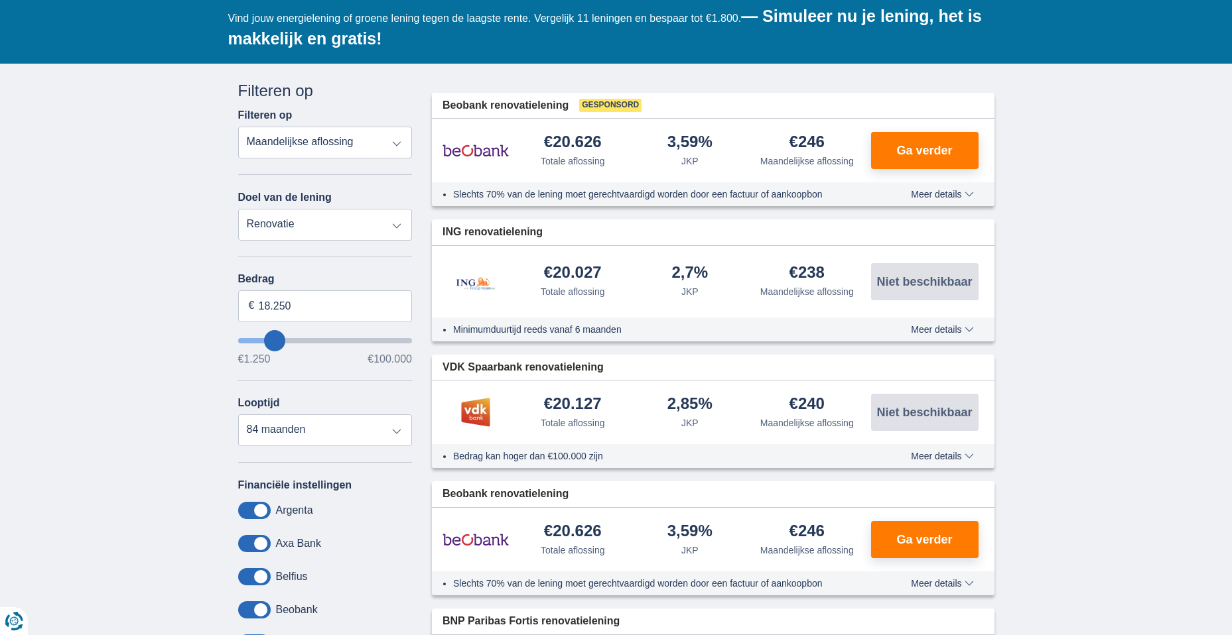
scroll to position [199, 0]
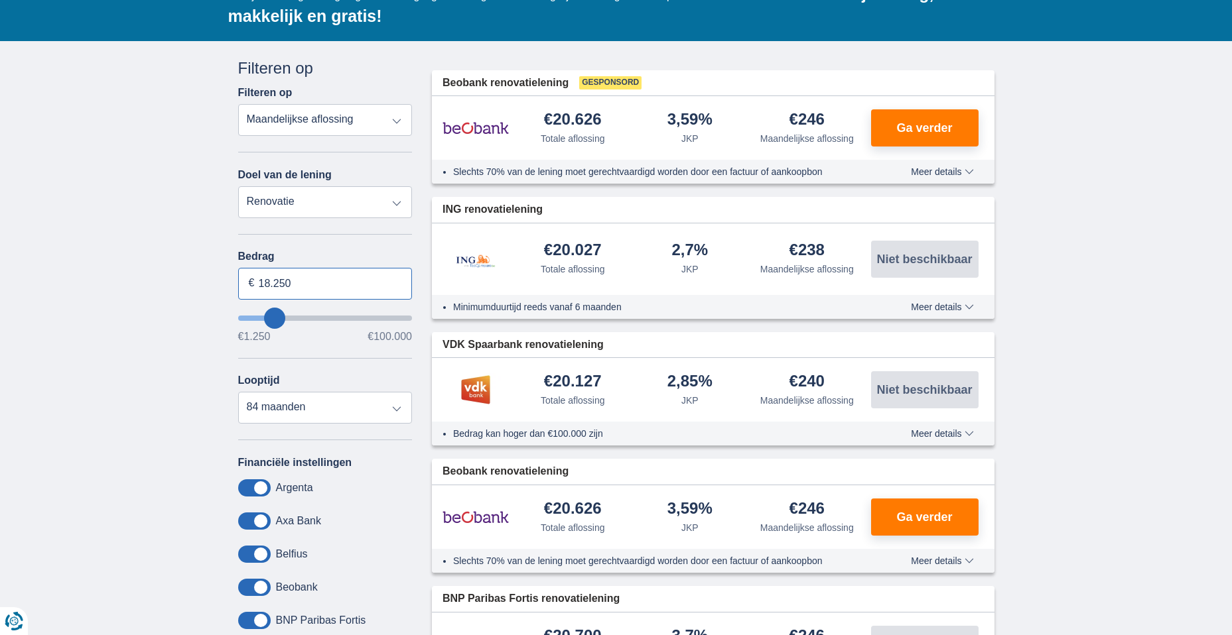
drag, startPoint x: 298, startPoint y: 287, endPoint x: 225, endPoint y: 285, distance: 73.0
type input "20.001"
type input "20250"
select select "120"
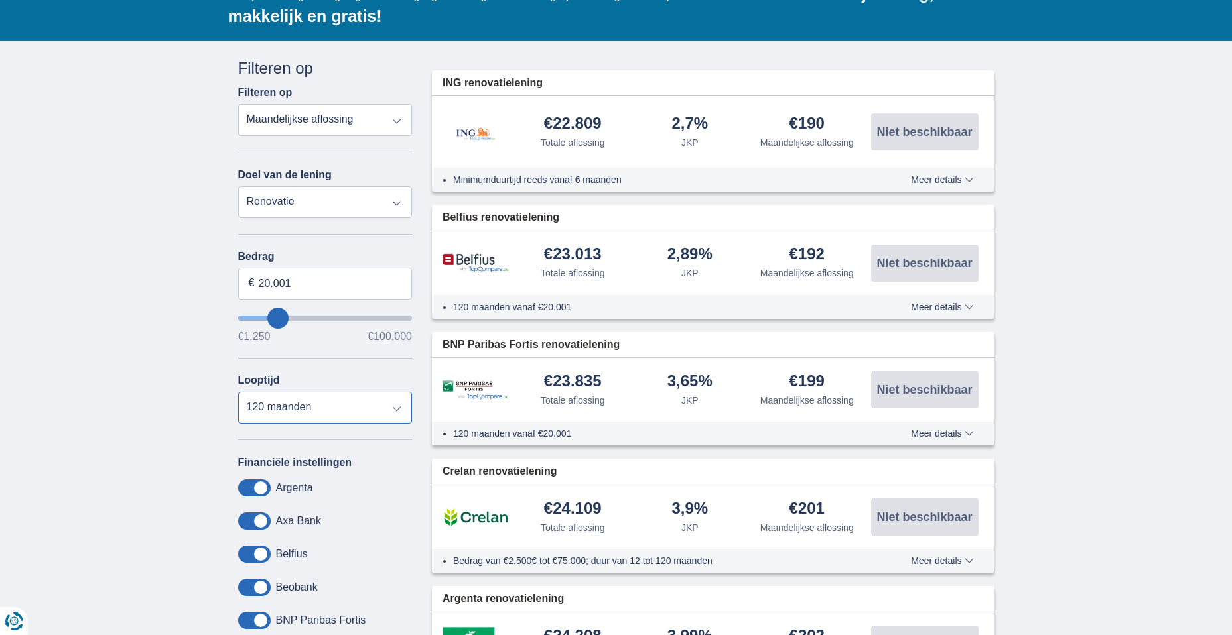
click at [238, 392] on select "12 maanden 18 maanden 24 maanden 30 maanden 36 maanden 42 maanden 48 maanden 60…" at bounding box center [325, 408] width 174 height 32
click at [68, 464] on div "× widget.non-eligible-application.title widget.non-eligible-application.text no…" at bounding box center [616, 577] width 1232 height 1073
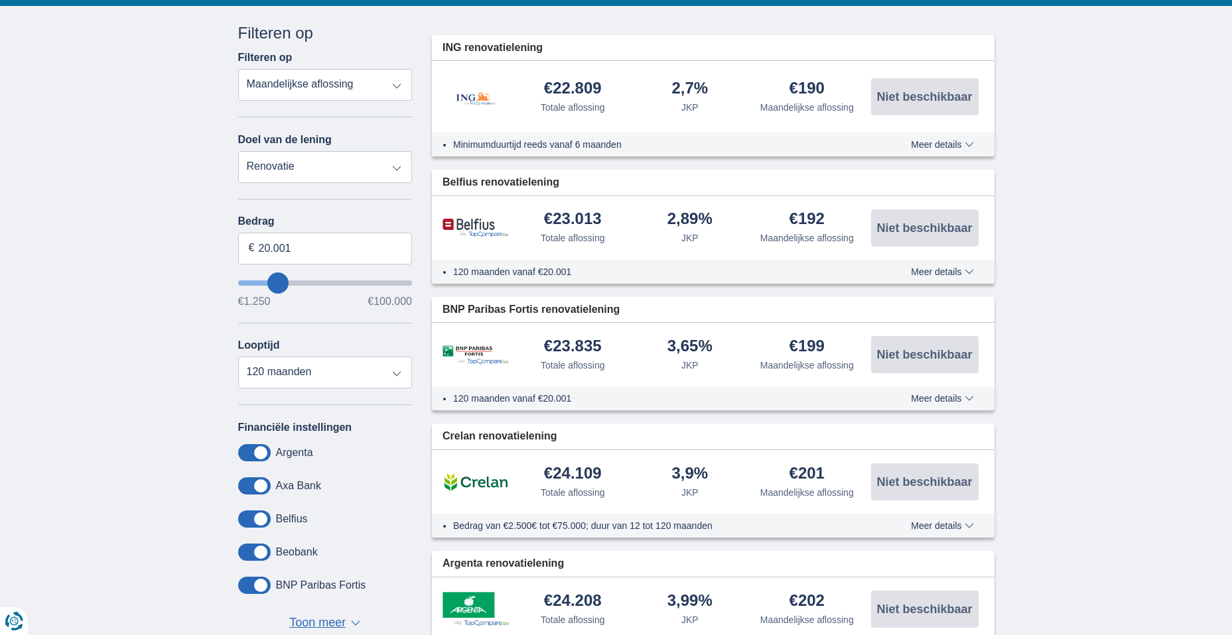
scroll to position [66, 0]
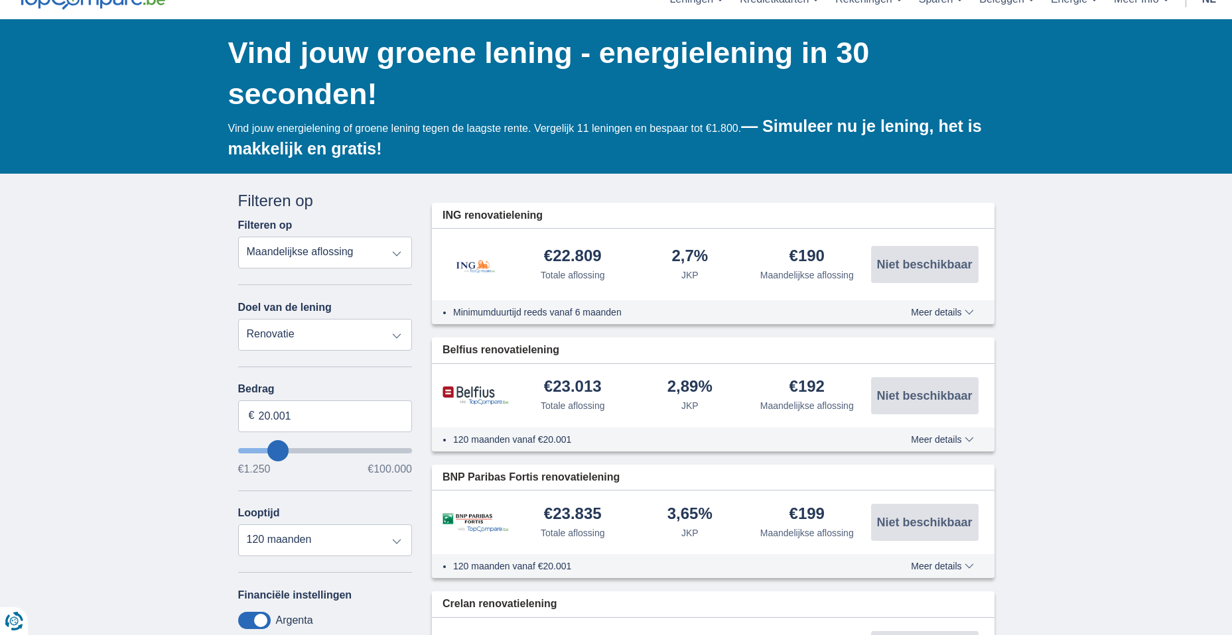
click at [396, 338] on select "Persoonlijke lening Auto Moto / fiets Mobilhome / caravan Renovatie Energie Sch…" at bounding box center [325, 335] width 174 height 32
select select "vehicleLoan"
click at [238, 319] on select "Persoonlijke lening Auto Moto / fiets Mobilhome / caravan Renovatie Energie Sch…" at bounding box center [325, 335] width 174 height 32
select select "3-4"
type input "15.000"
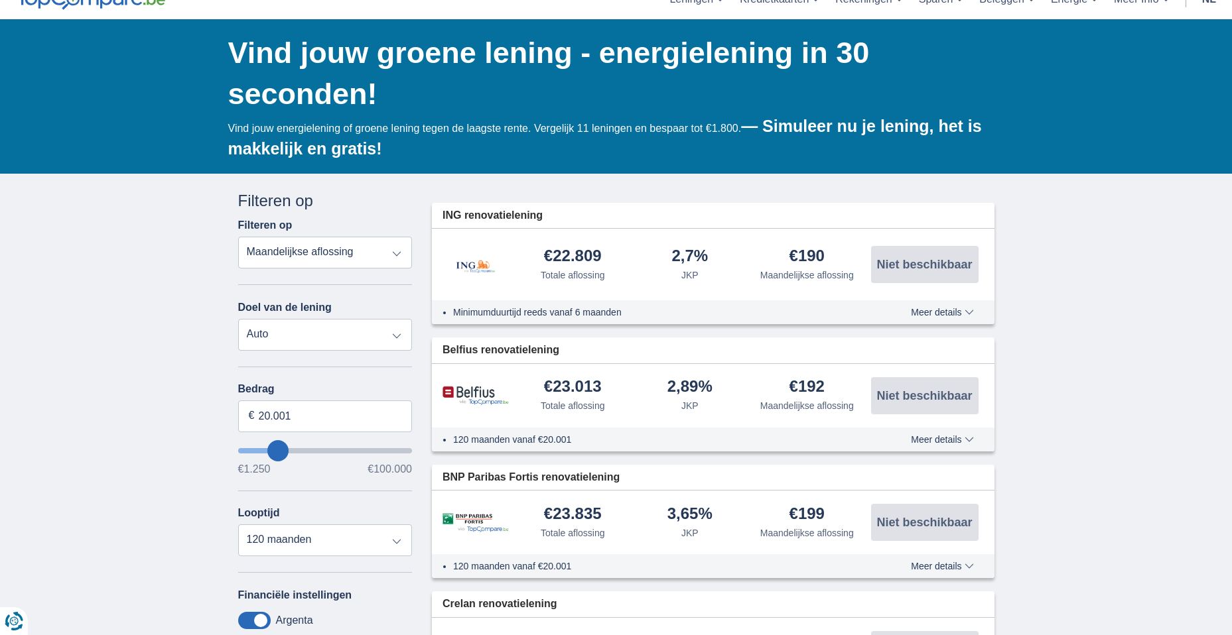
type input "15250"
select select "60"
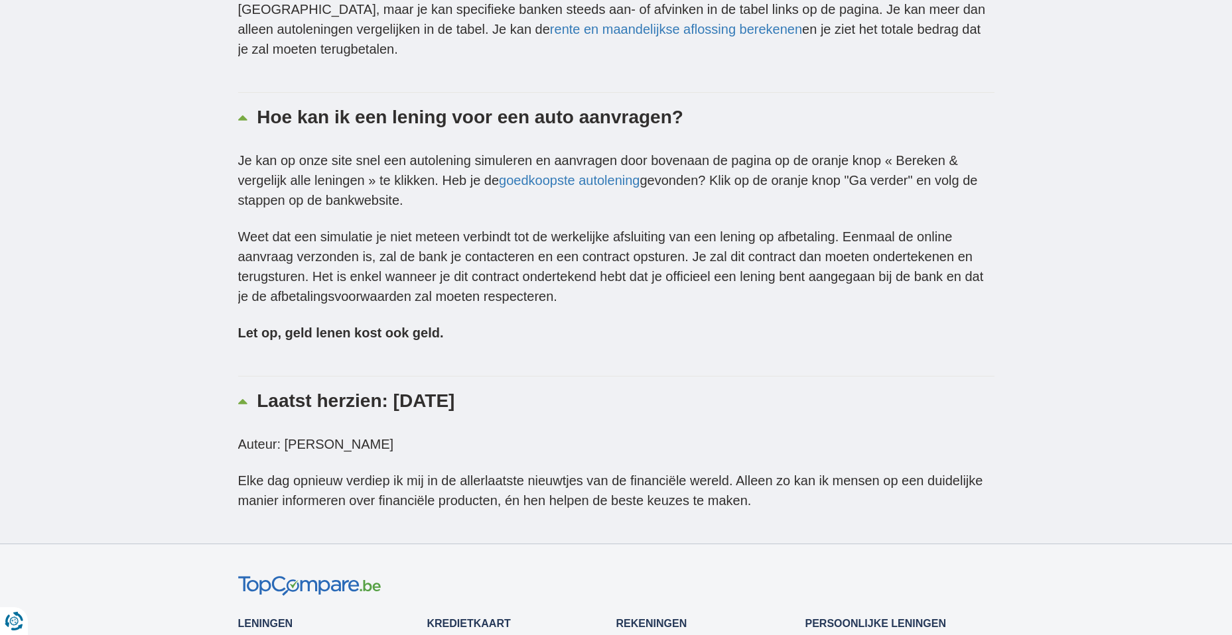
scroll to position [5837, 0]
